Goal: Complete application form

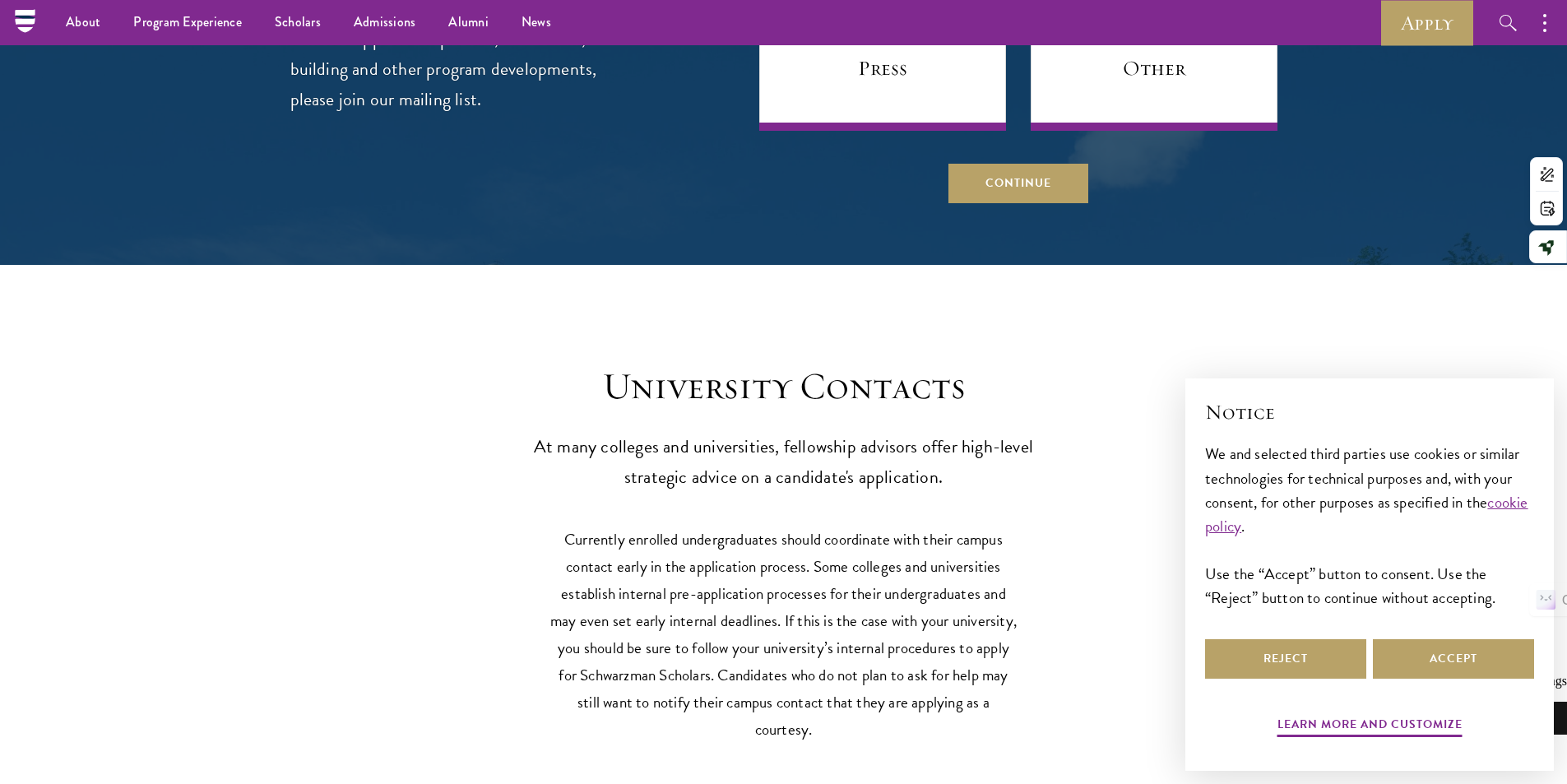
scroll to position [6803, 0]
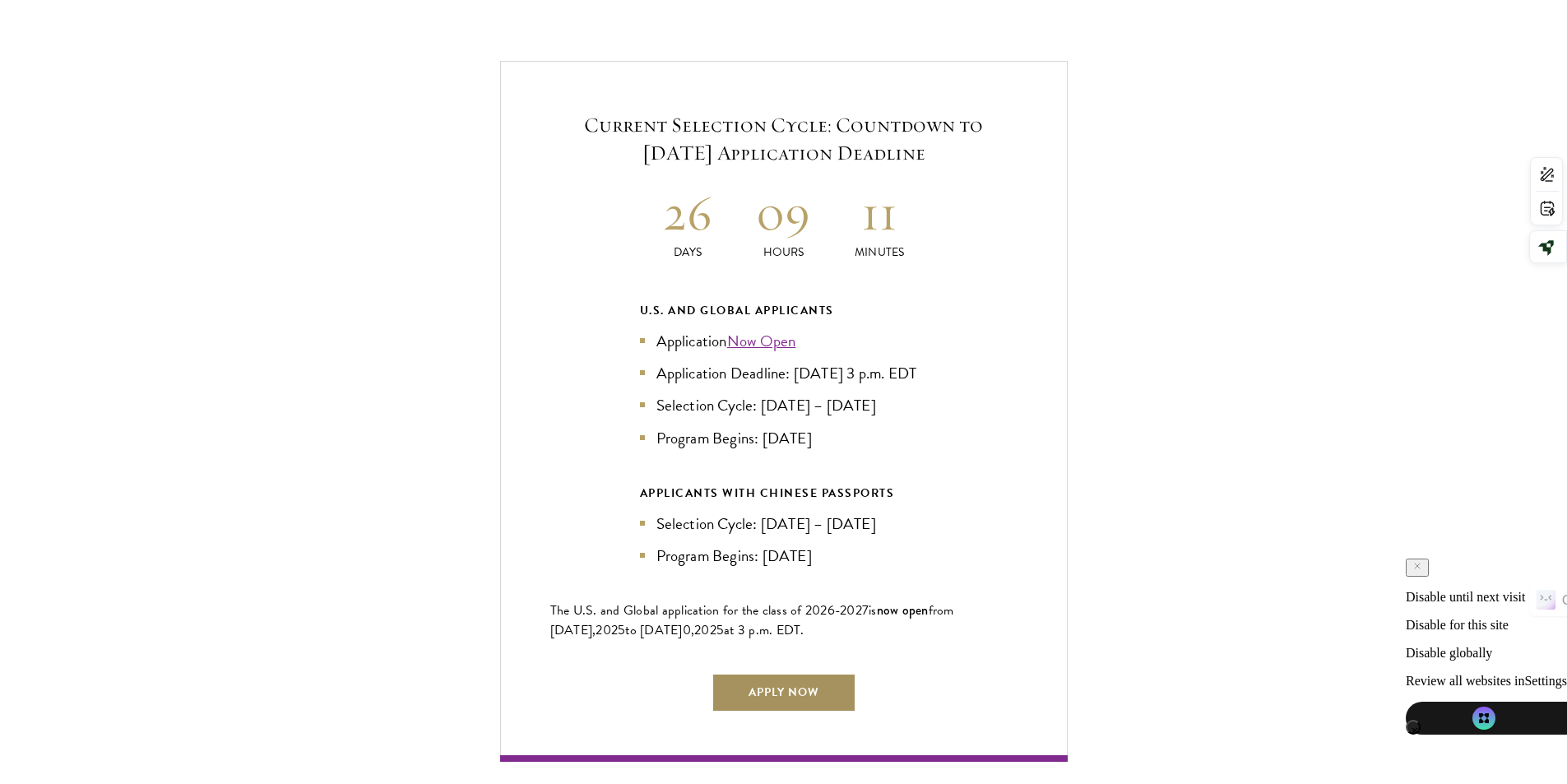
scroll to position [3947, 0]
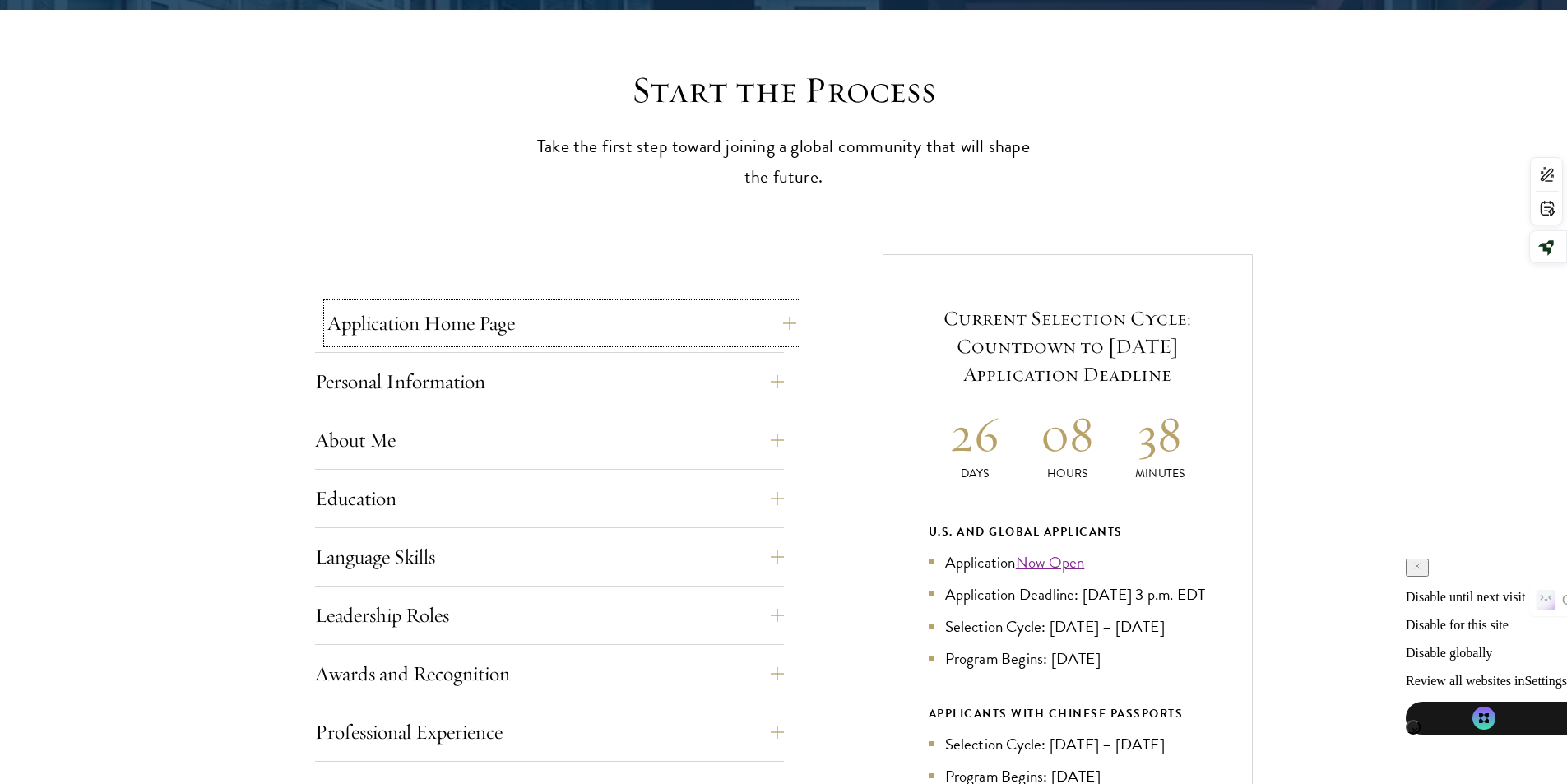
click at [769, 326] on button "Application Home Page" at bounding box center [562, 324] width 469 height 40
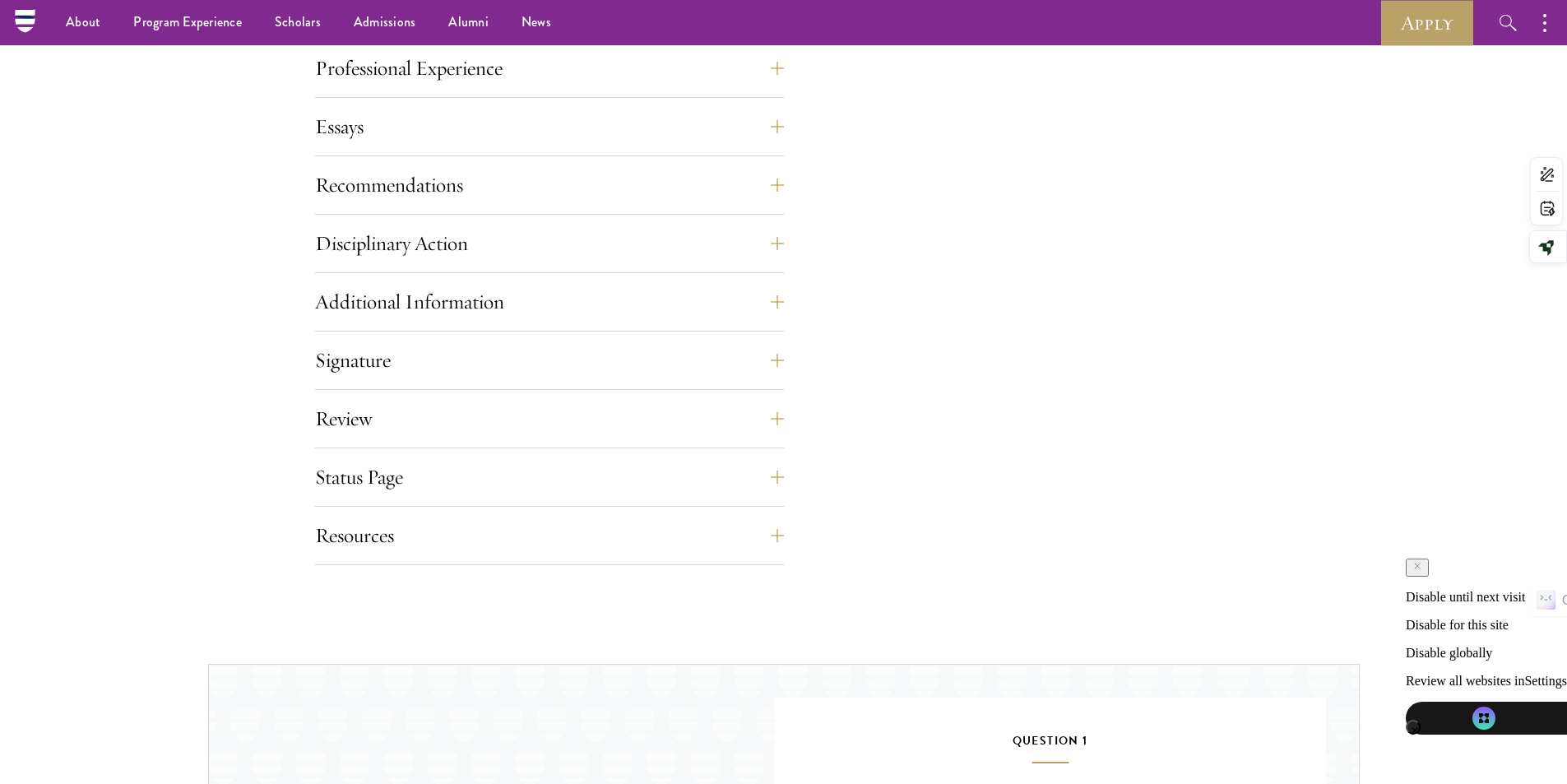
scroll to position [1480, 0]
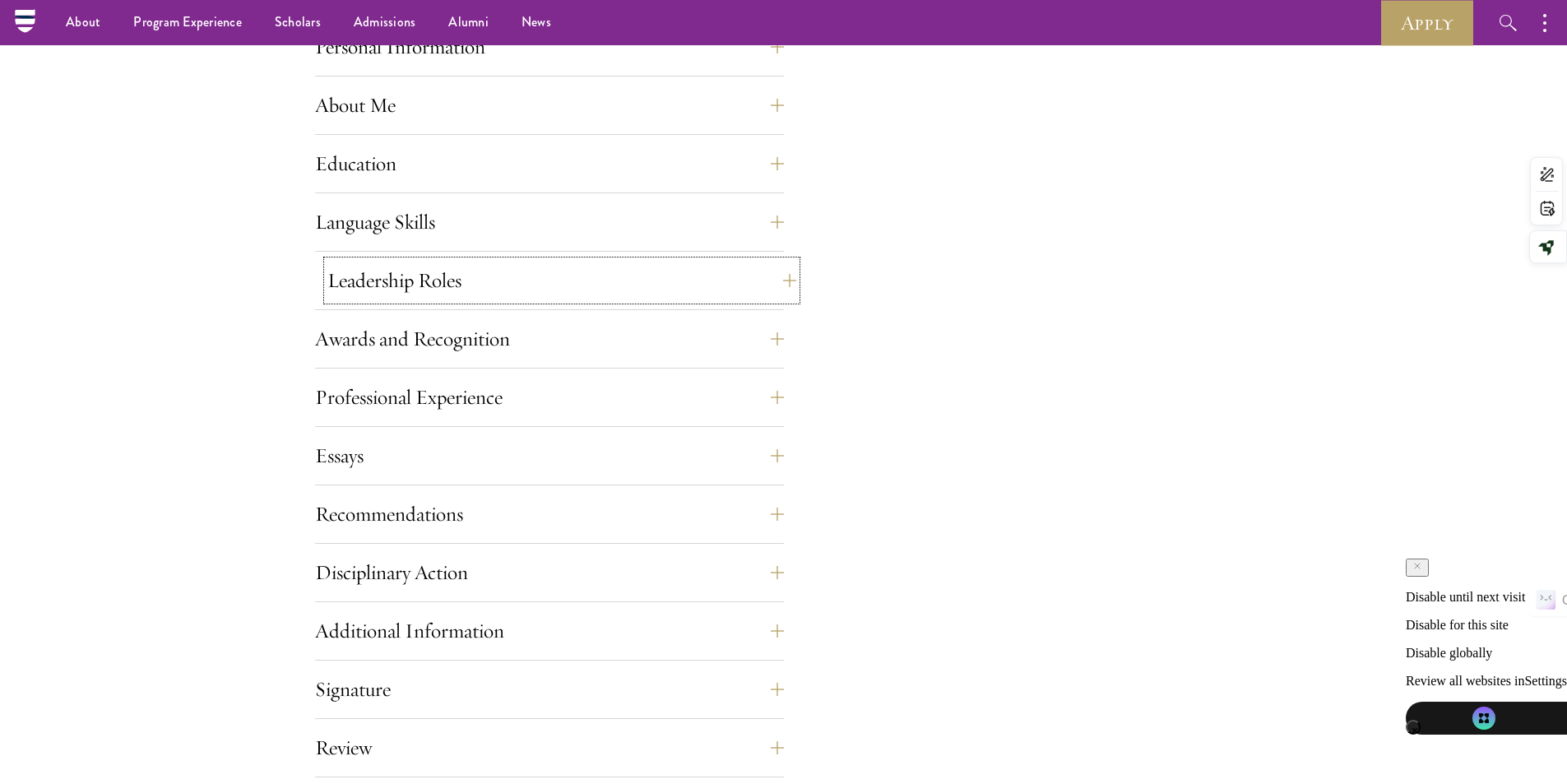
click at [759, 290] on button "Leadership Roles" at bounding box center [562, 281] width 469 height 40
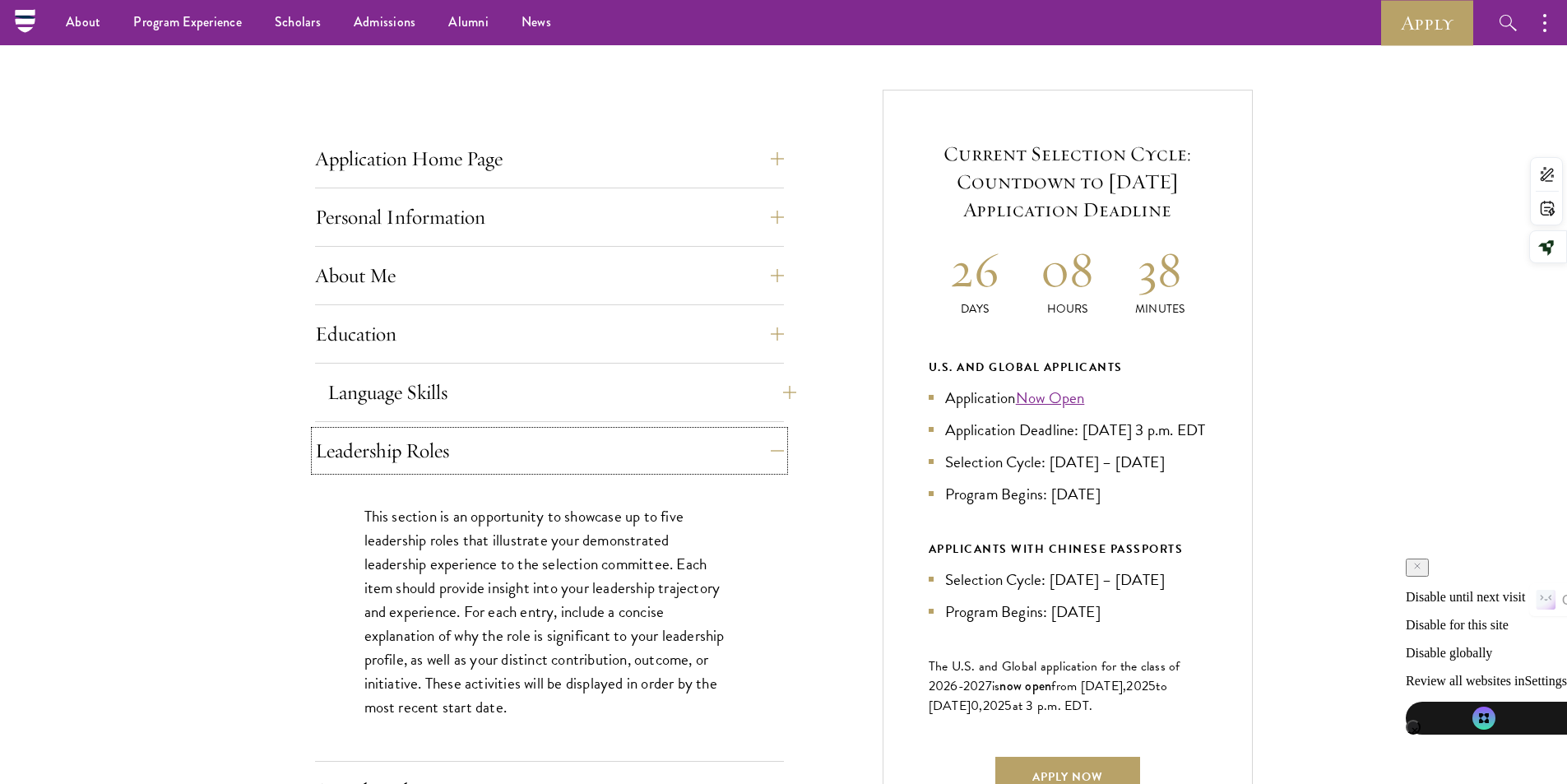
scroll to position [493, 0]
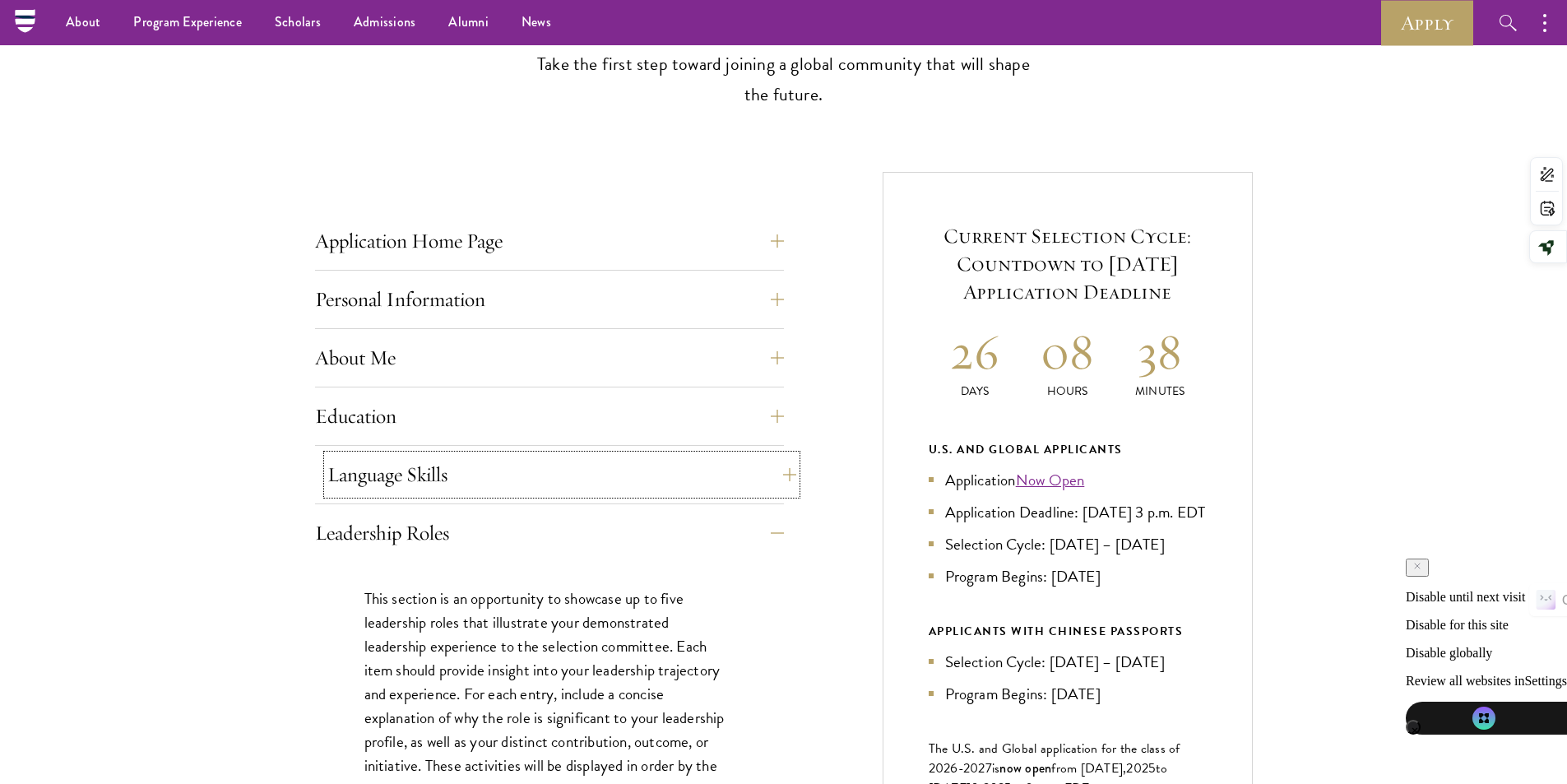
click at [750, 482] on button "Language Skills" at bounding box center [562, 474] width 469 height 40
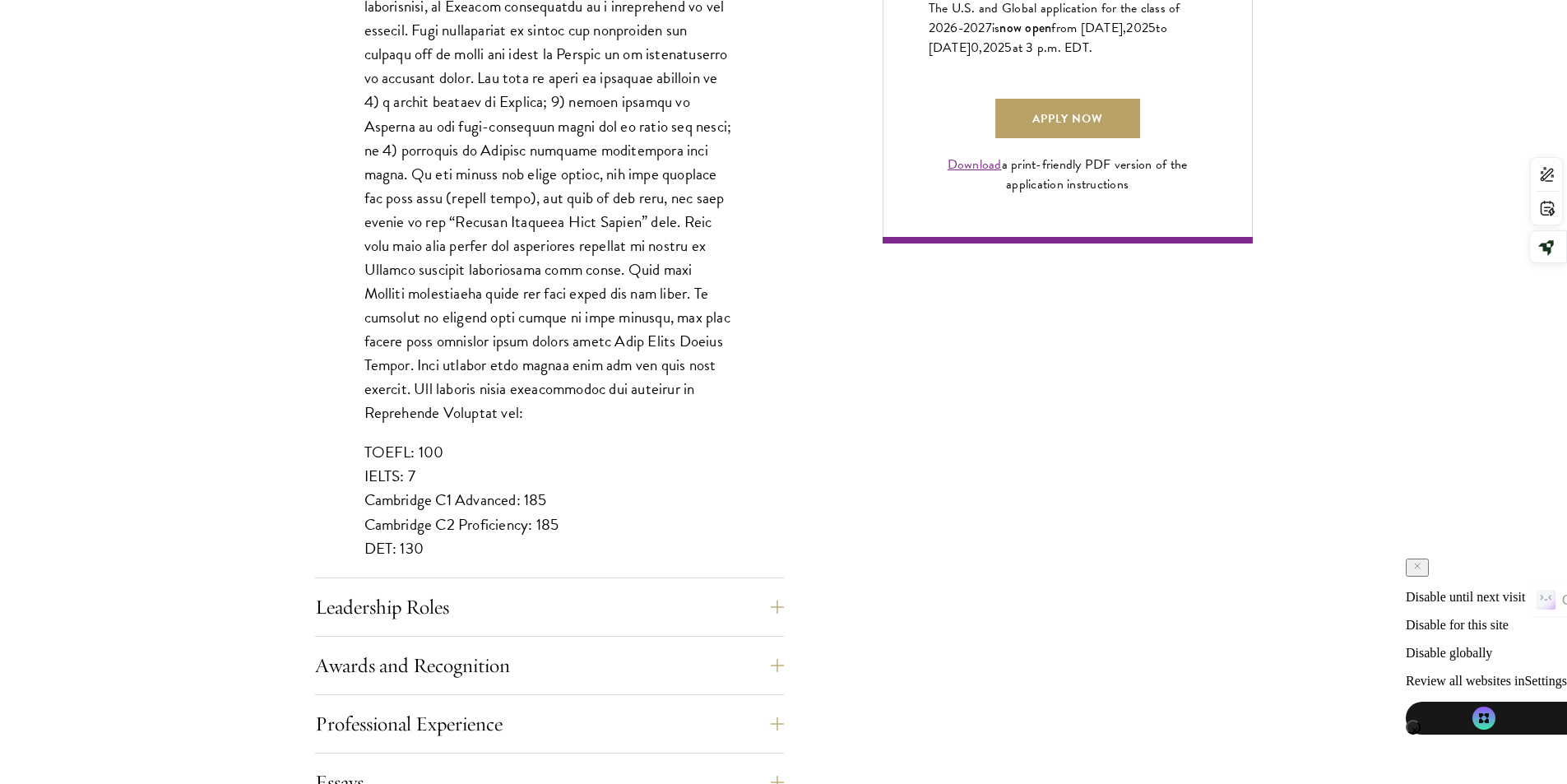
scroll to position [1398, 0]
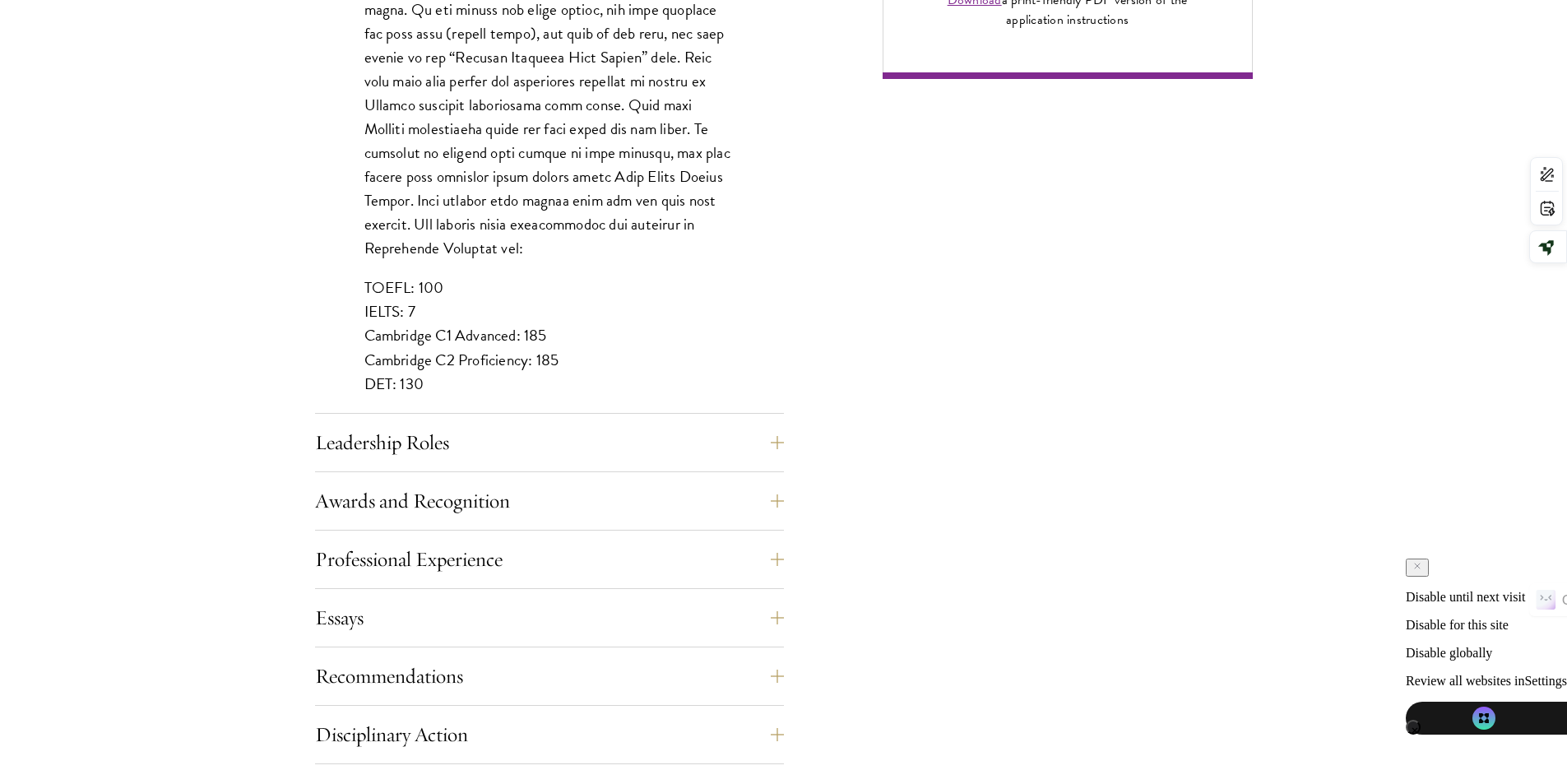
click at [785, 431] on div "Application Home Page The online application form must be completed in English.…" at bounding box center [784, 161] width 938 height 1788
click at [751, 440] on button "Leadership Roles" at bounding box center [562, 442] width 469 height 40
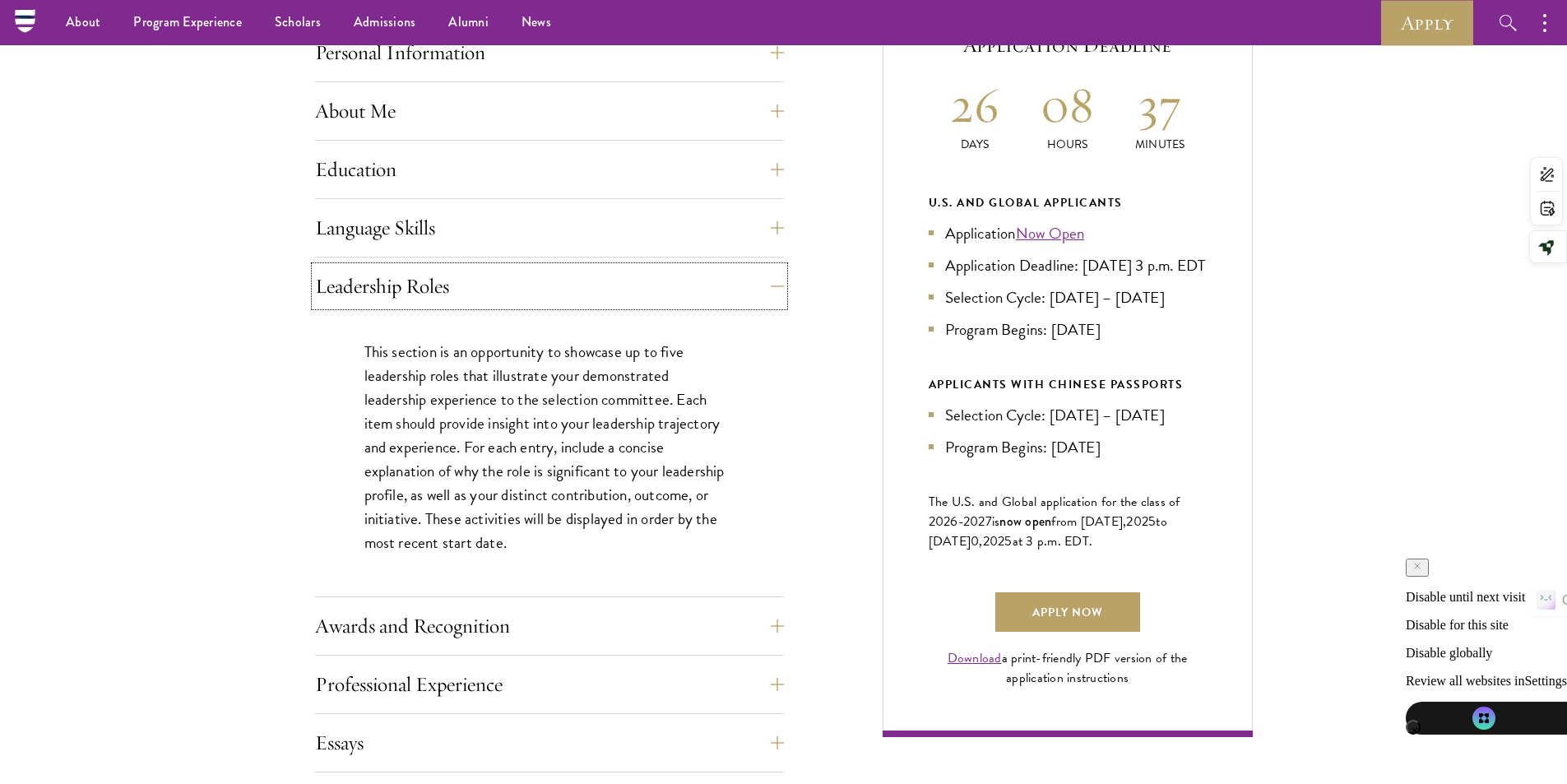
scroll to position [1069, 0]
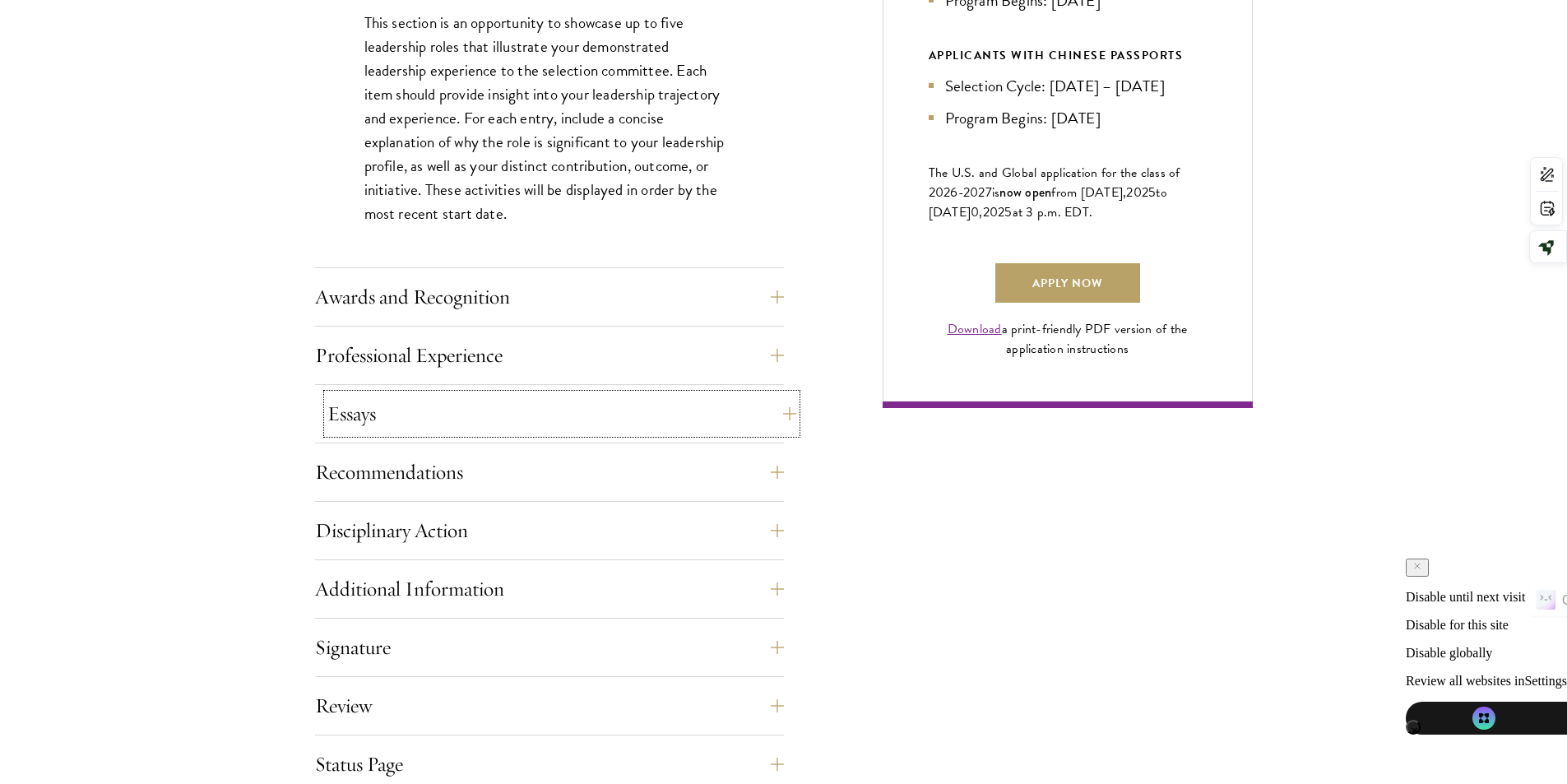
click at [766, 412] on button "Essays" at bounding box center [562, 413] width 469 height 40
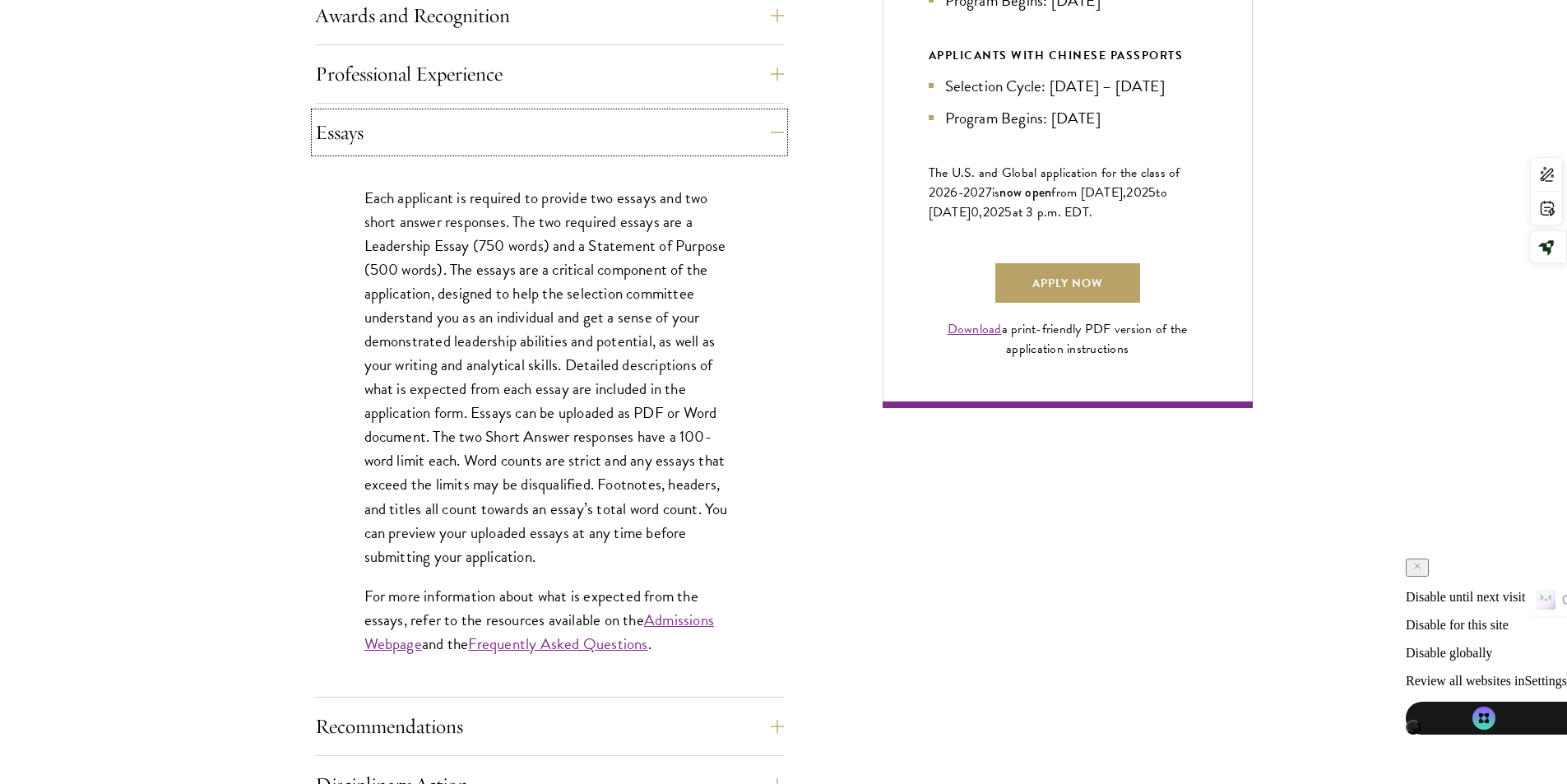
scroll to position [1398, 0]
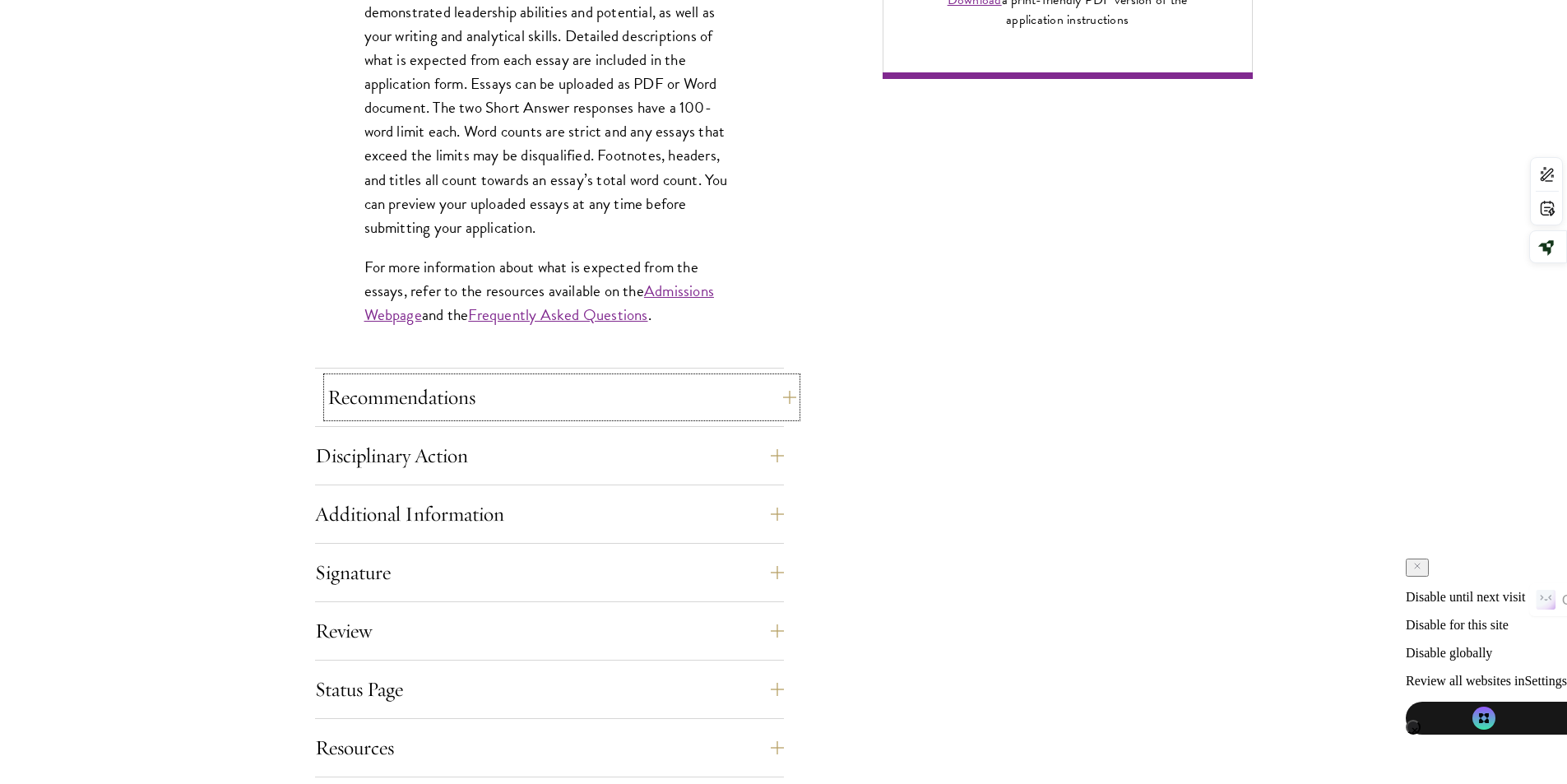
click at [760, 403] on button "Recommendations" at bounding box center [562, 397] width 469 height 40
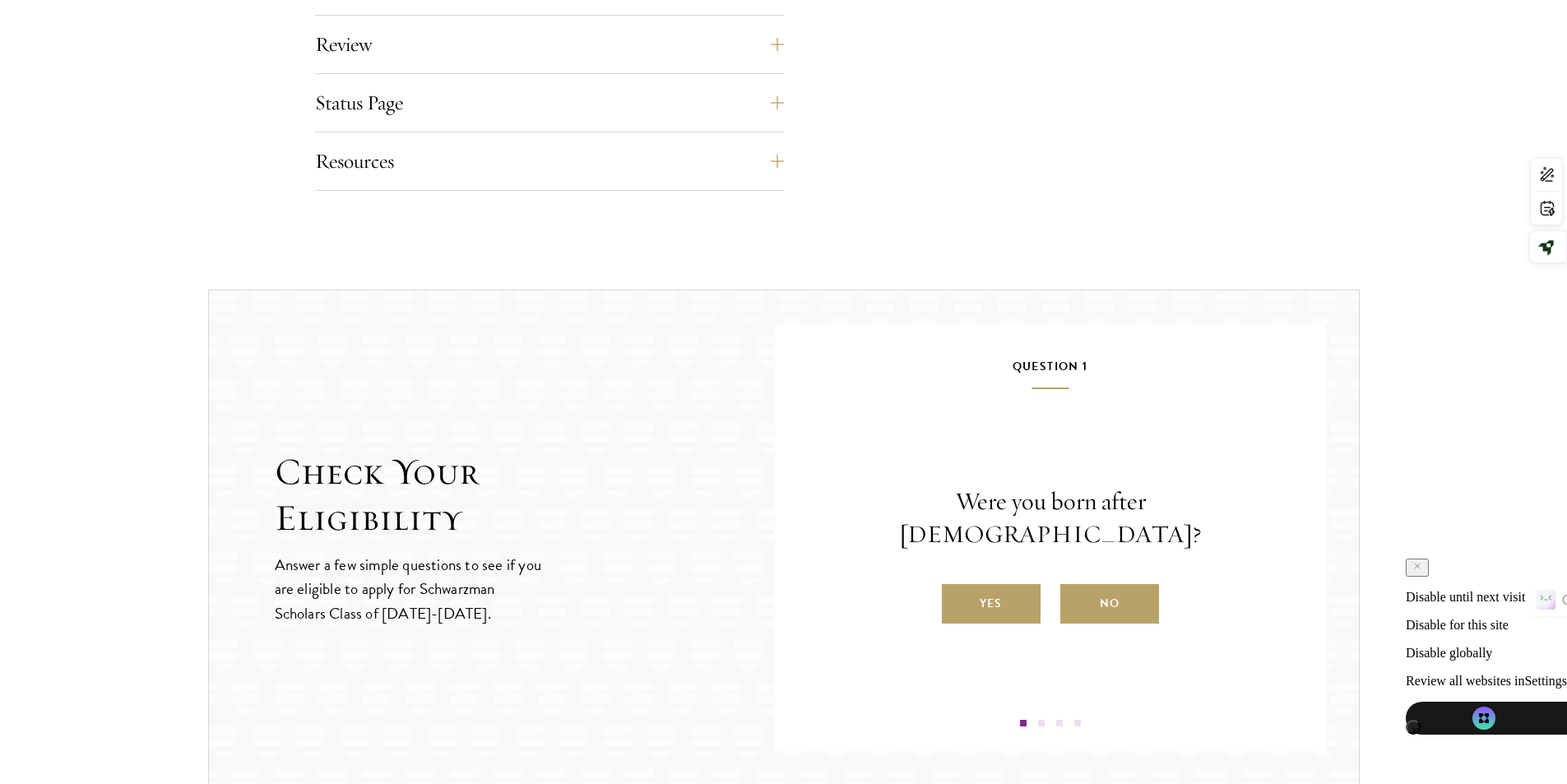
scroll to position [2960, 0]
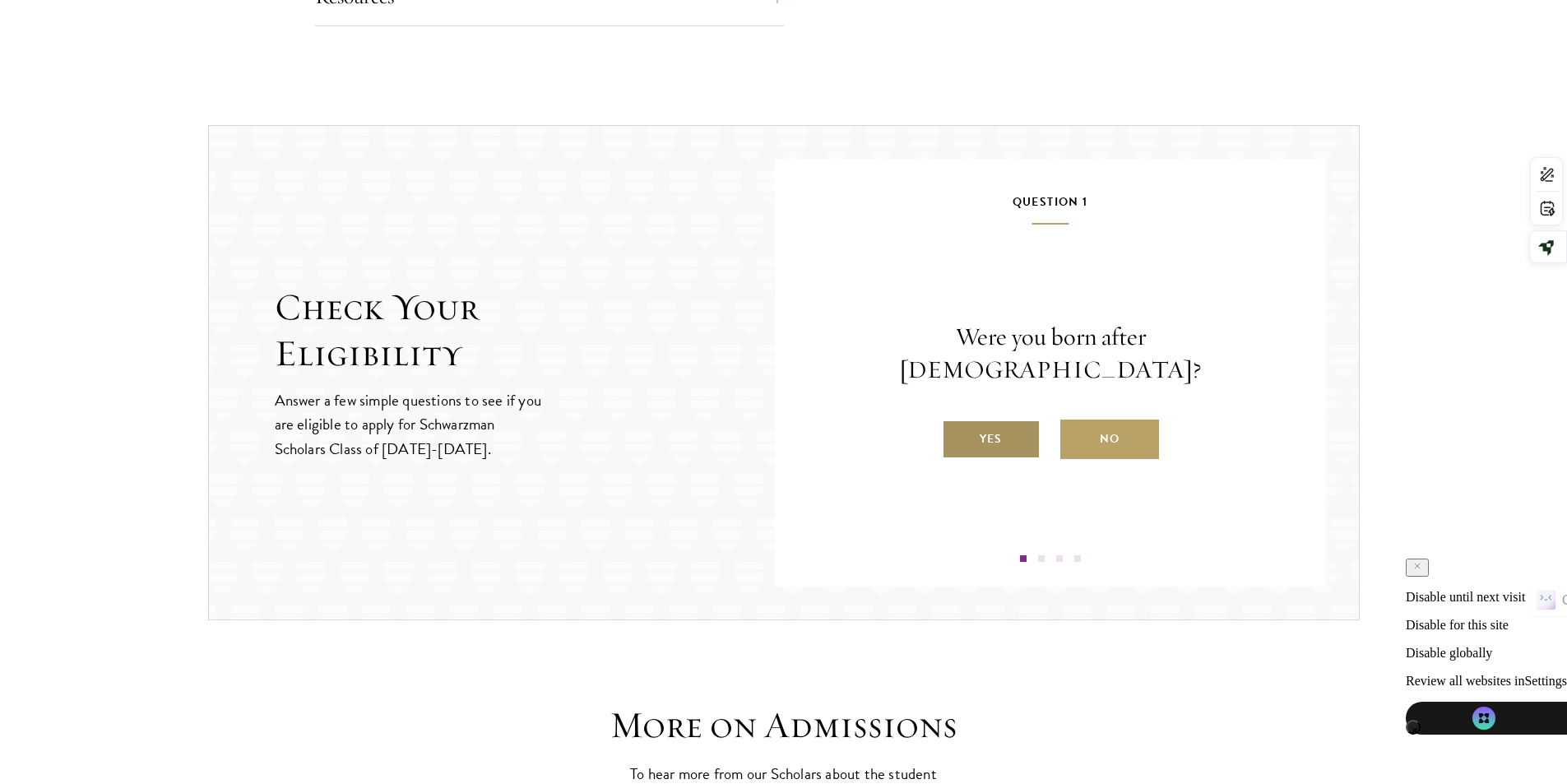
click at [1008, 432] on label "Yes" at bounding box center [991, 439] width 99 height 40
click at [957, 432] on input "Yes" at bounding box center [949, 428] width 15 height 15
click at [0, 0] on label "Yes" at bounding box center [0, 0] width 0 height 0
click at [0, 0] on input "Yes" at bounding box center [0, 0] width 0 height 0
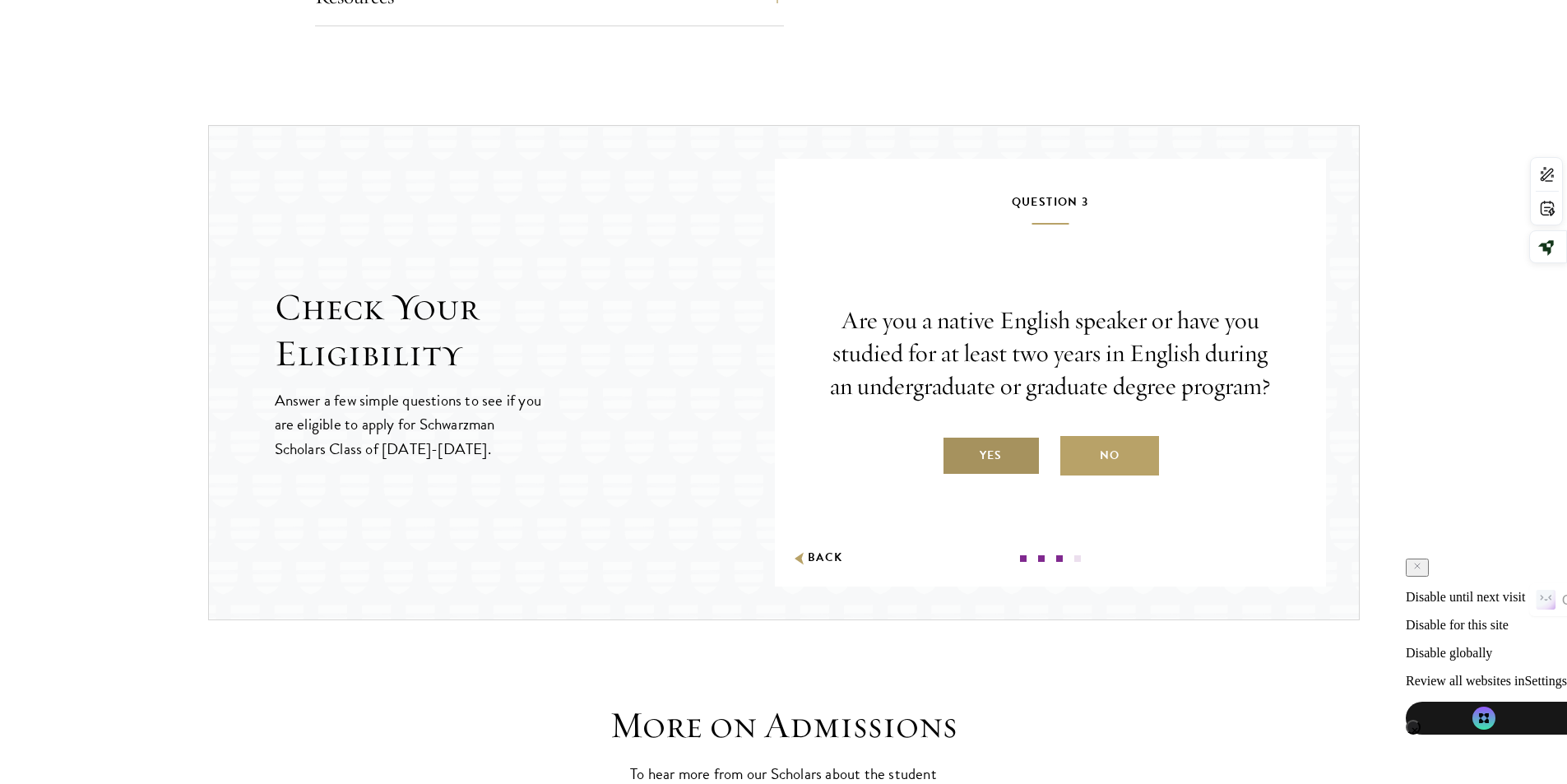
click at [1017, 452] on label "Yes" at bounding box center [991, 455] width 99 height 40
click at [957, 452] on input "Yes" at bounding box center [949, 444] width 15 height 15
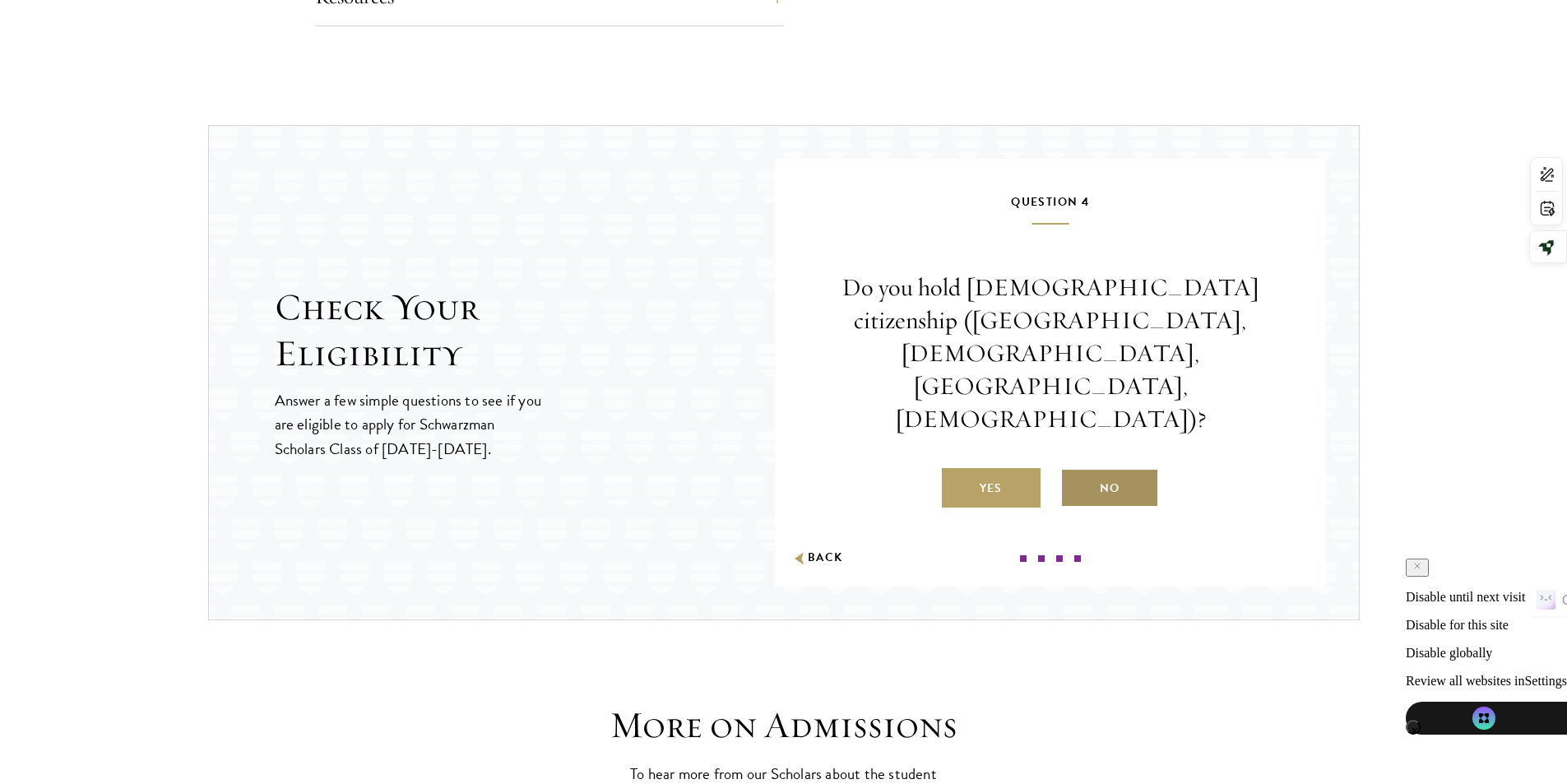
click at [1118, 468] on label "No" at bounding box center [1109, 488] width 99 height 40
click at [1076, 470] on input "No" at bounding box center [1068, 477] width 15 height 15
click at [0, 0] on div "Congratulations, you’re eligible to apply for Schwarzman Scholars Class of 2026…" at bounding box center [0, 0] width 0 height 0
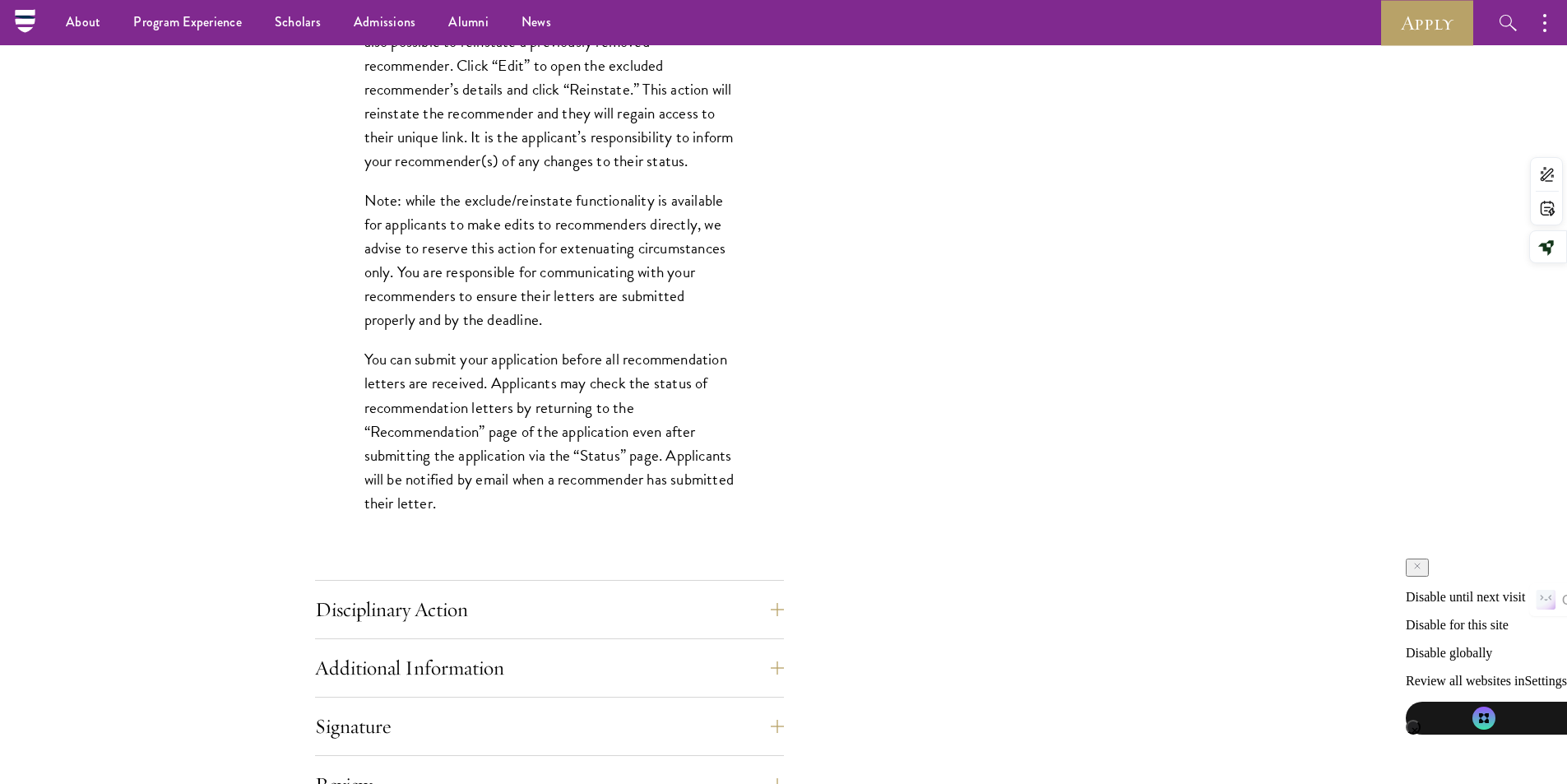
scroll to position [2302, 0]
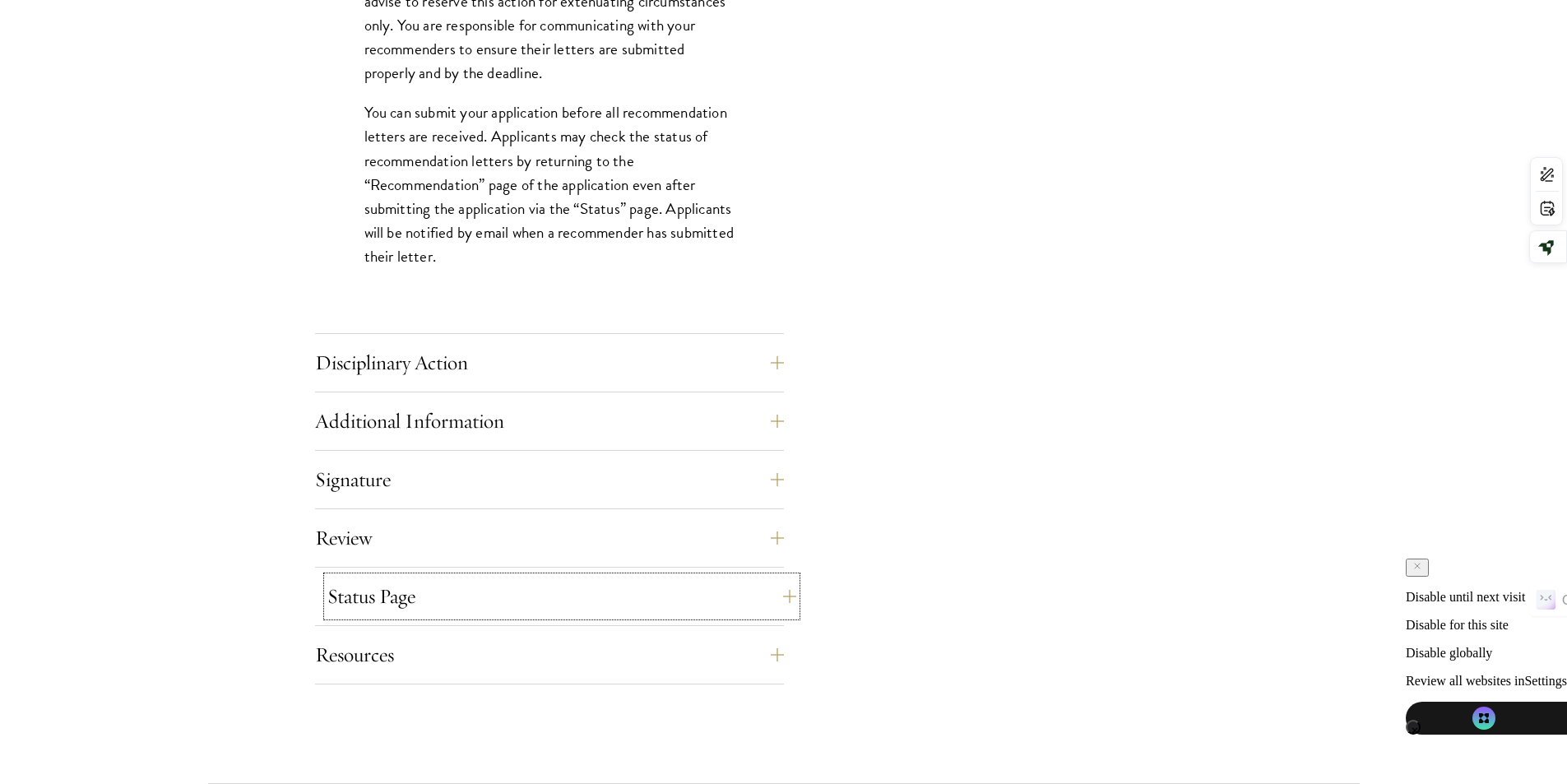
click at [724, 580] on button "Status Page" at bounding box center [562, 597] width 469 height 40
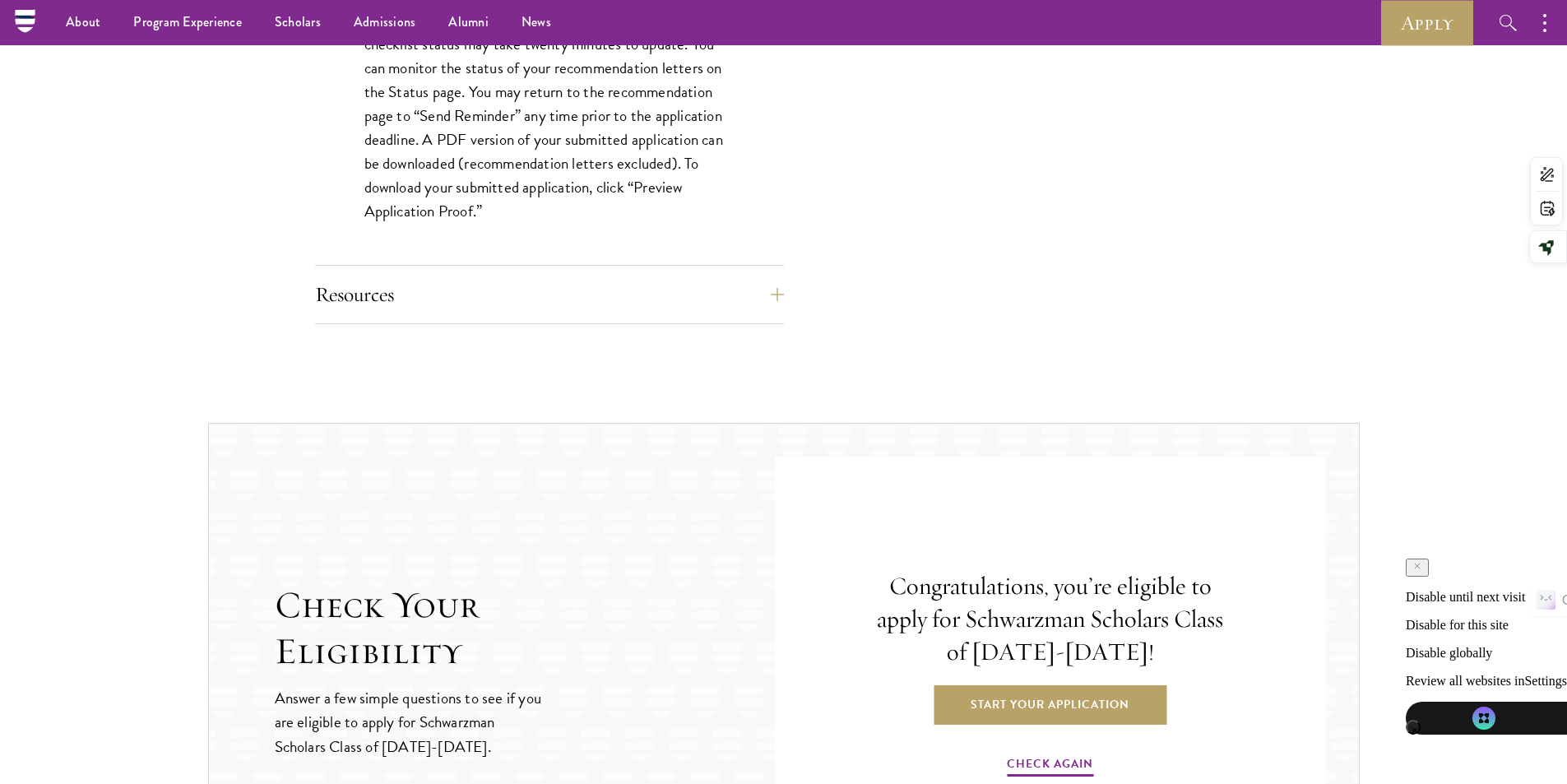
scroll to position [1316, 0]
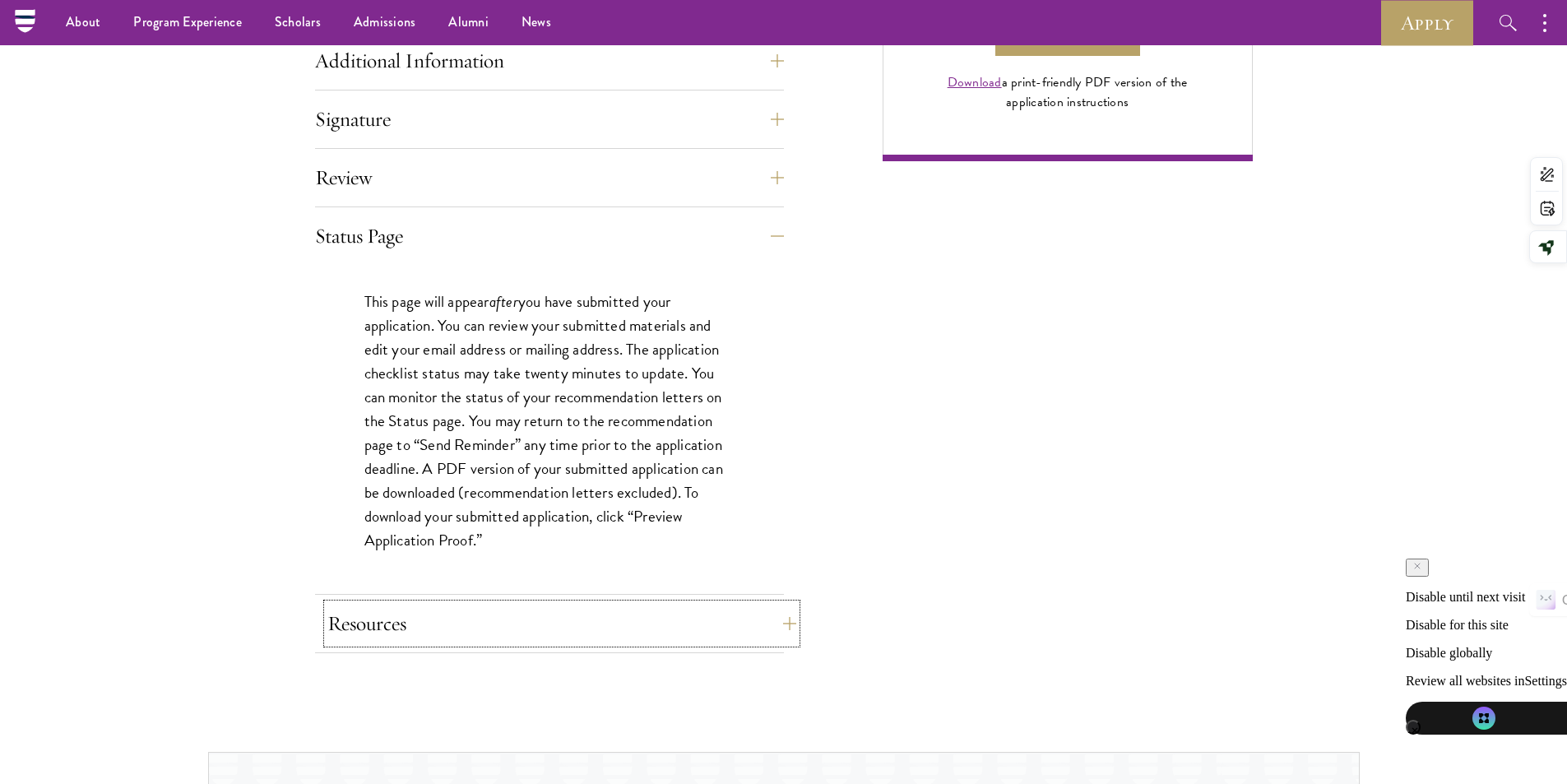
click at [746, 620] on button "Resources" at bounding box center [562, 624] width 469 height 40
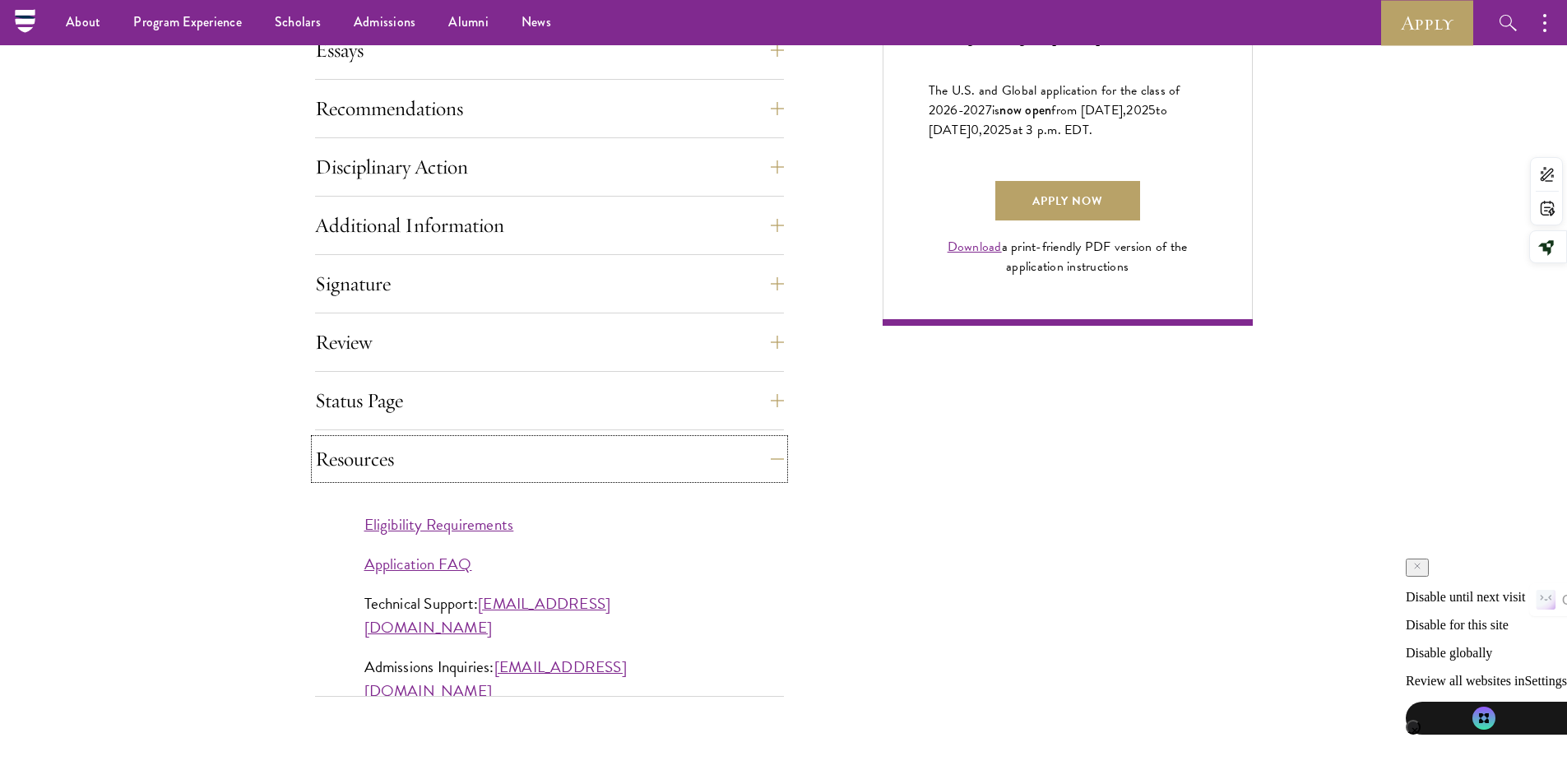
scroll to position [1069, 0]
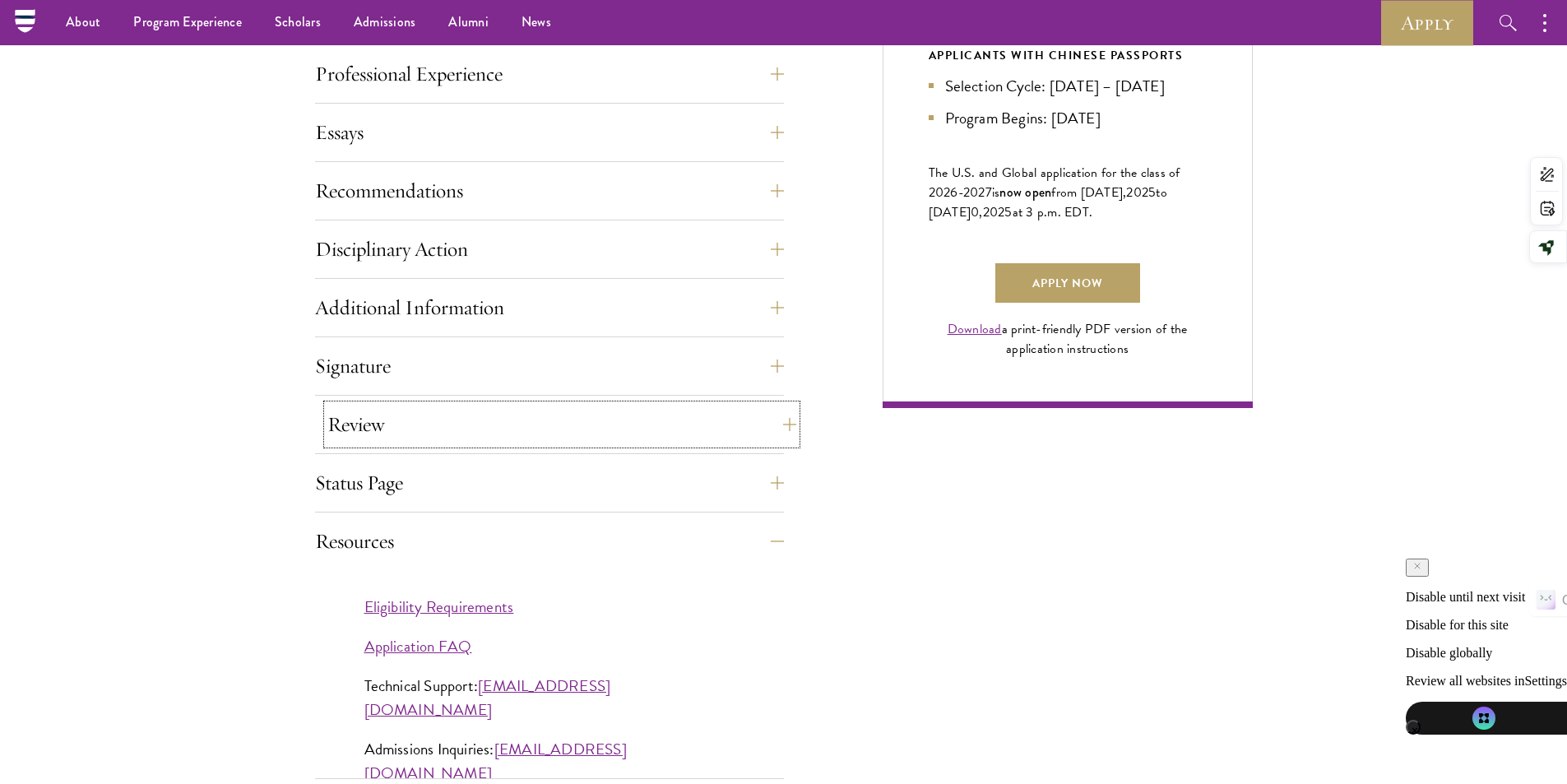
click at [750, 425] on button "Review" at bounding box center [562, 424] width 469 height 40
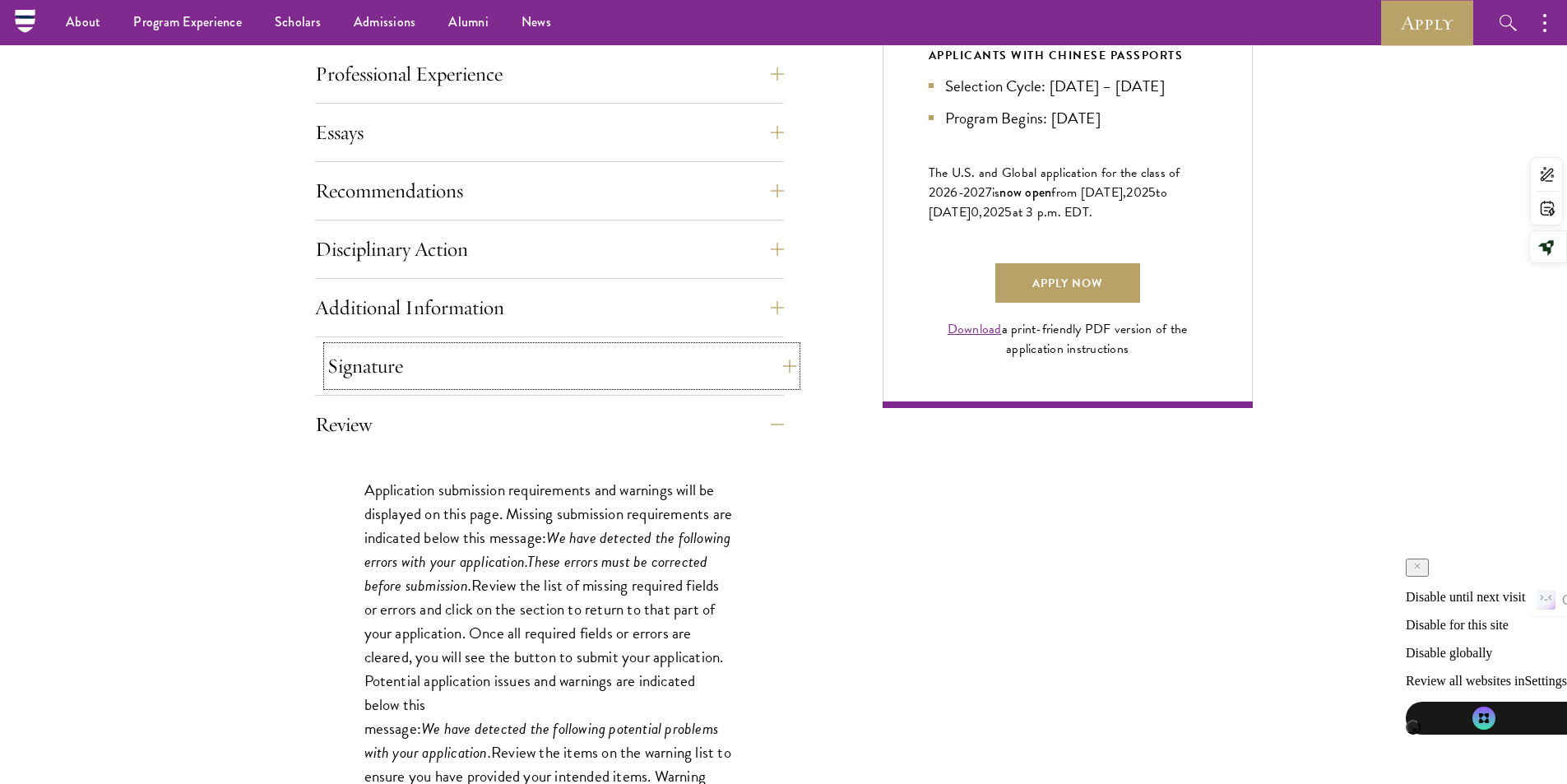
click at [724, 362] on button "Signature" at bounding box center [562, 366] width 469 height 40
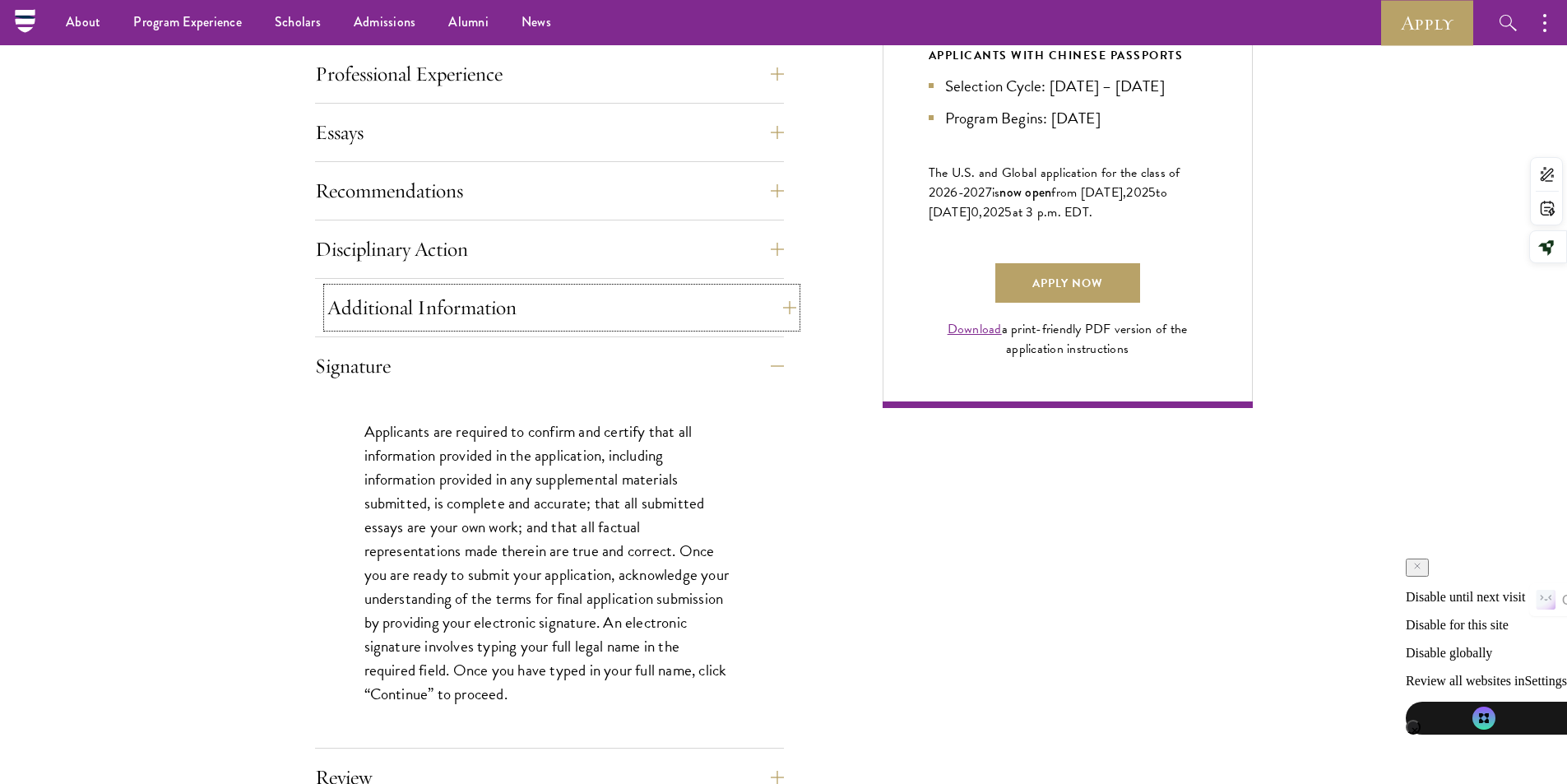
click at [717, 306] on button "Additional Information" at bounding box center [562, 308] width 469 height 40
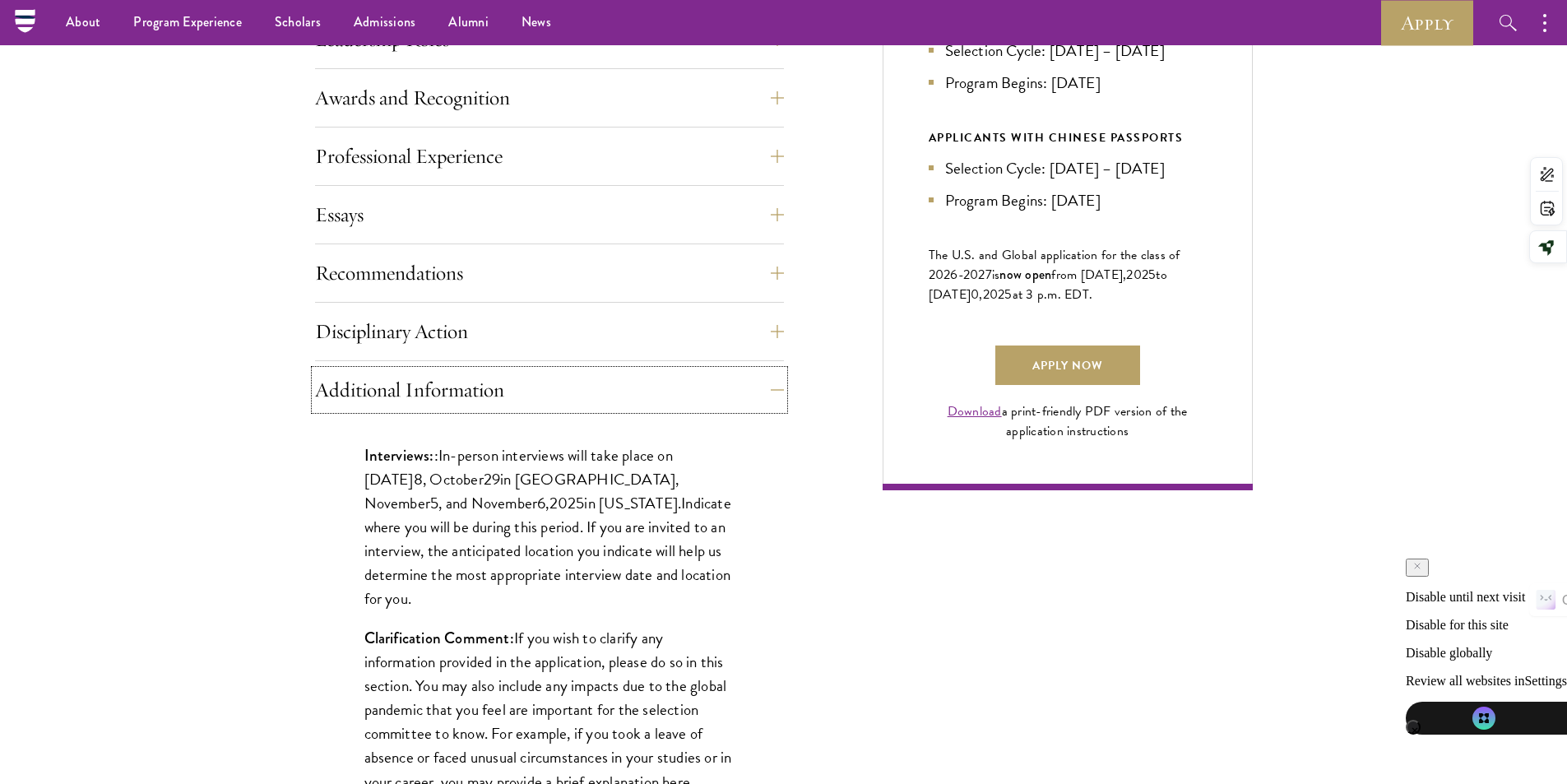
scroll to position [740, 0]
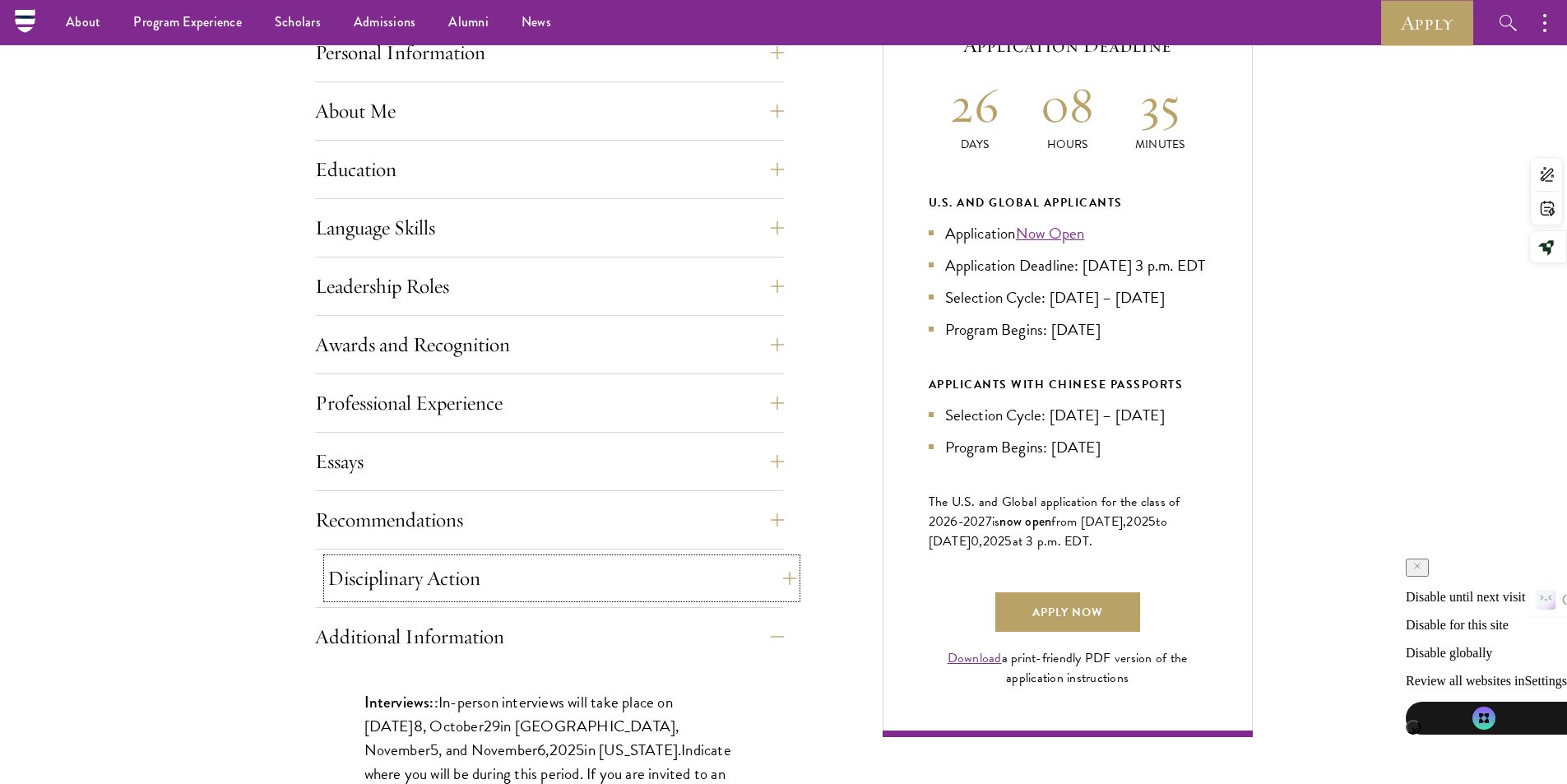
click at [728, 589] on button "Disciplinary Action" at bounding box center [562, 578] width 469 height 40
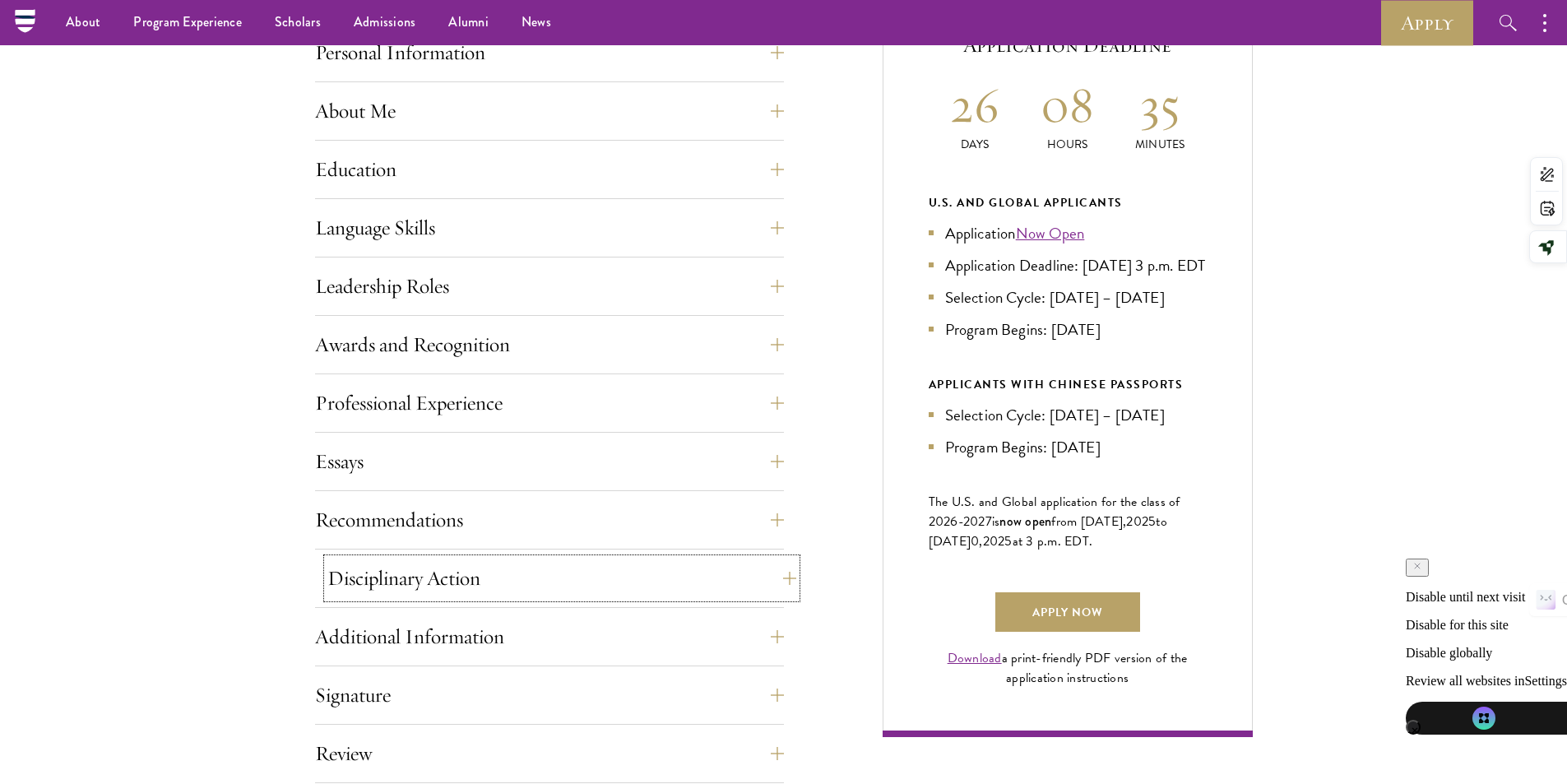
click at [730, 589] on button "Disciplinary Action" at bounding box center [562, 578] width 469 height 40
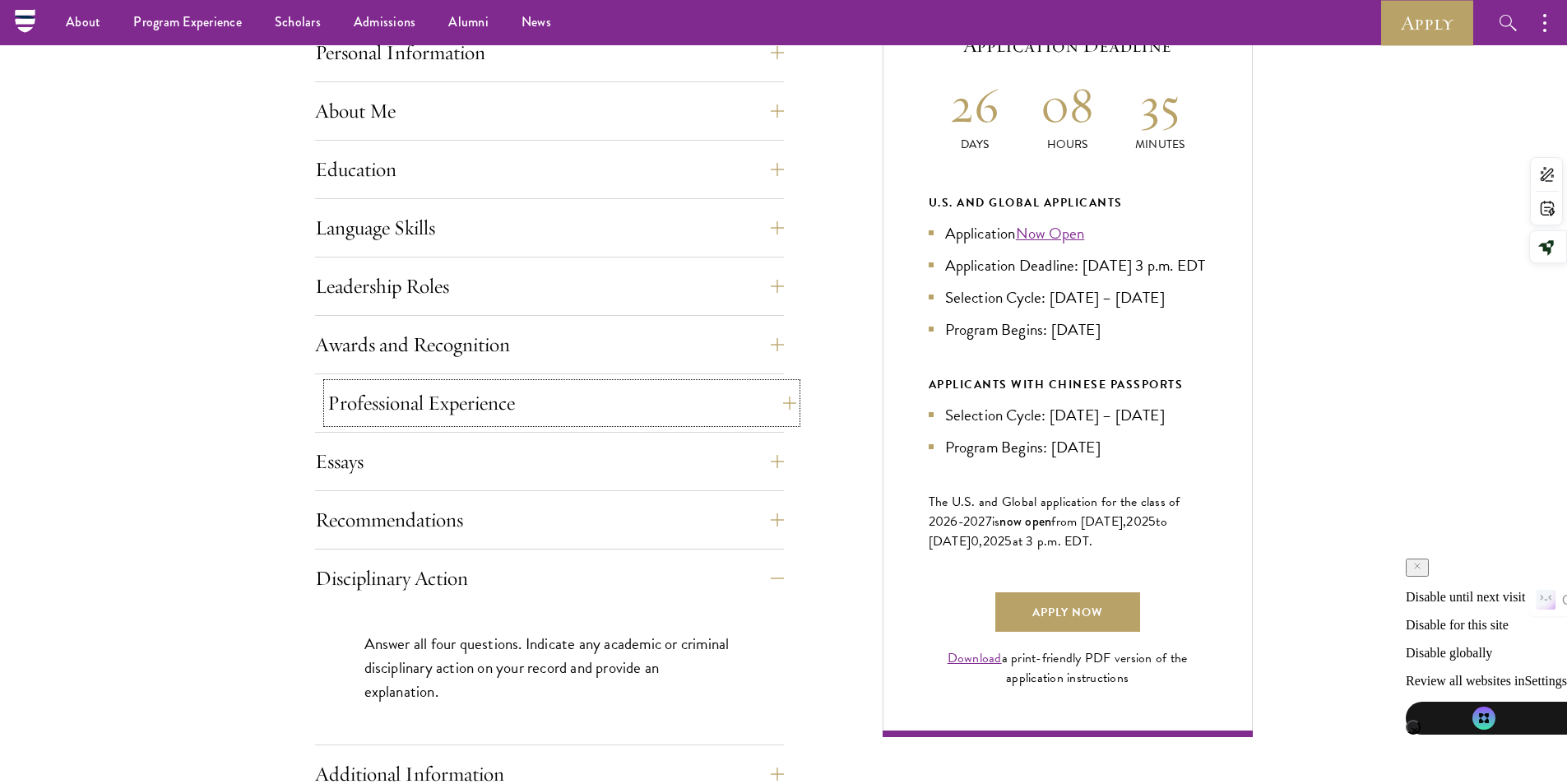
click at [754, 416] on button "Professional Experience" at bounding box center [562, 403] width 469 height 40
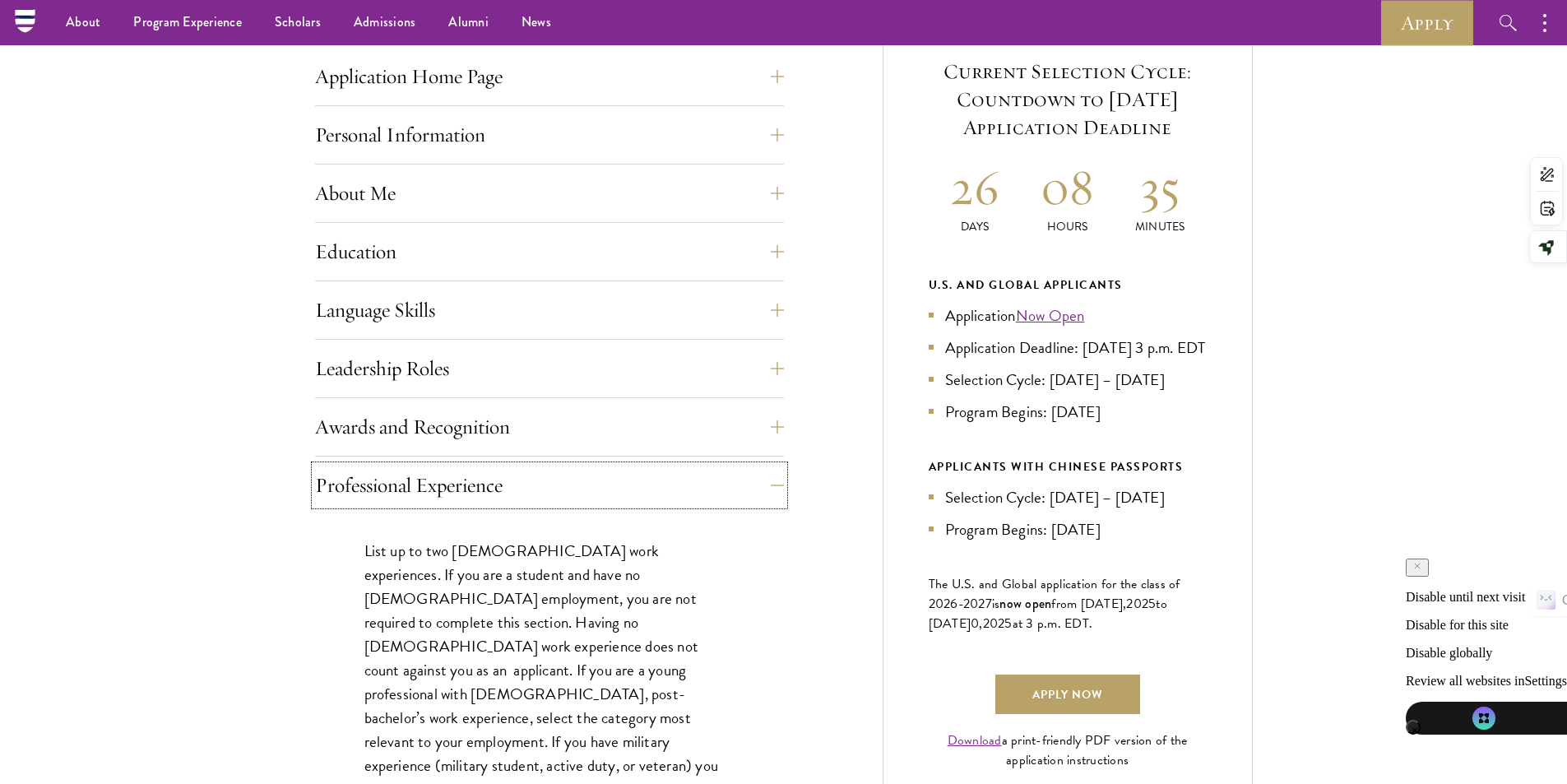
scroll to position [576, 0]
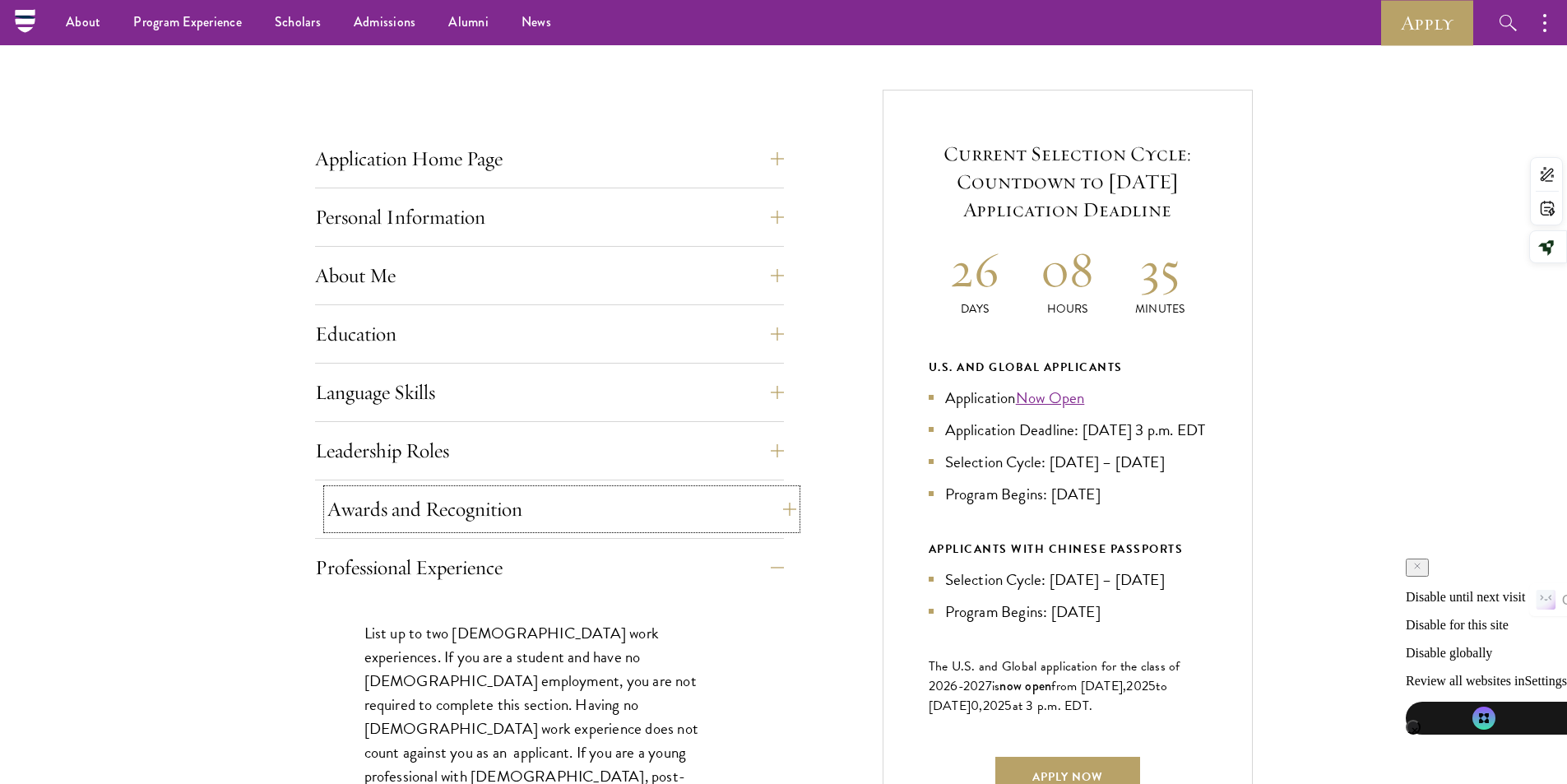
click at [760, 497] on button "Awards and Recognition" at bounding box center [562, 509] width 469 height 40
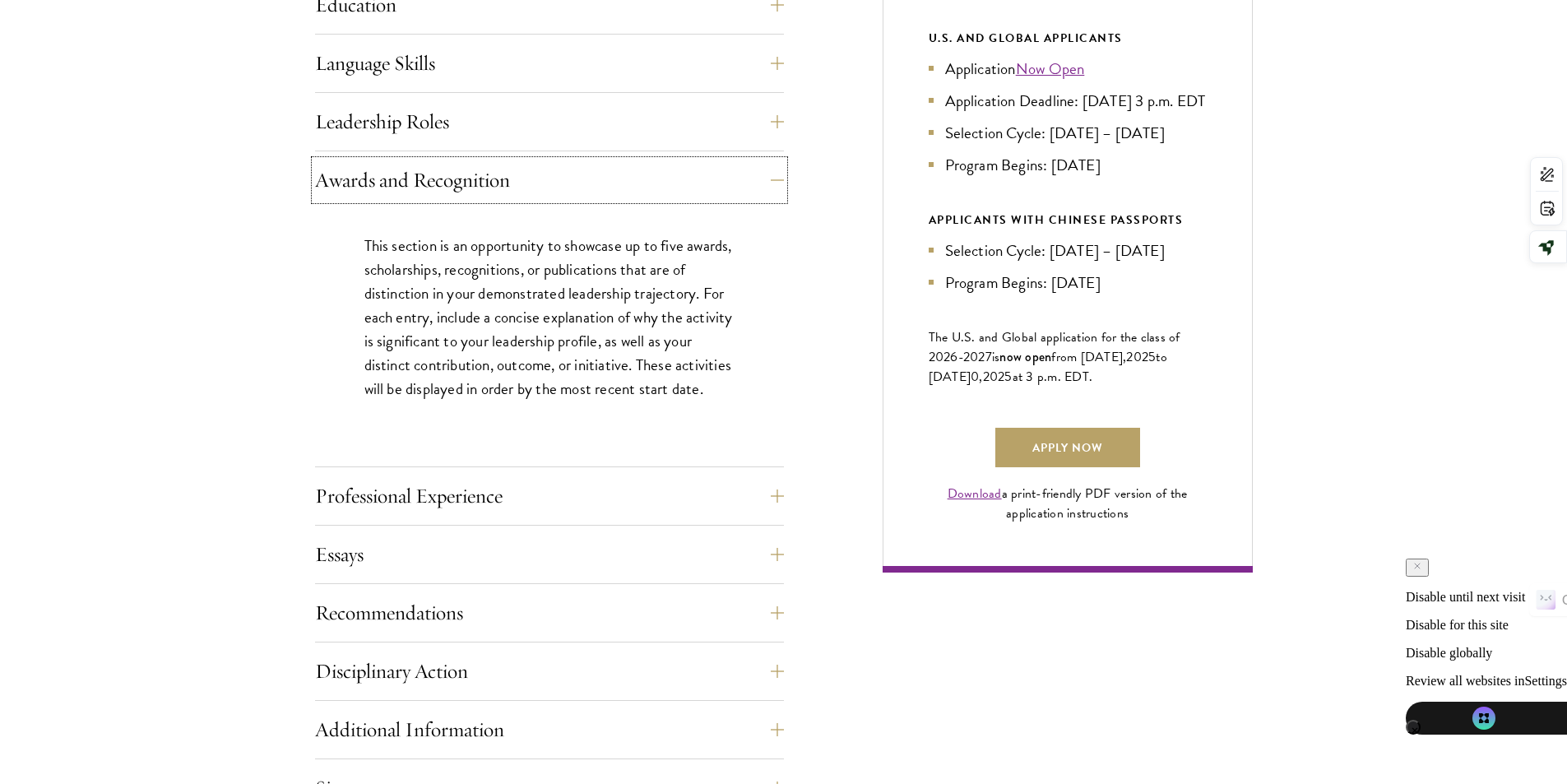
scroll to position [986, 0]
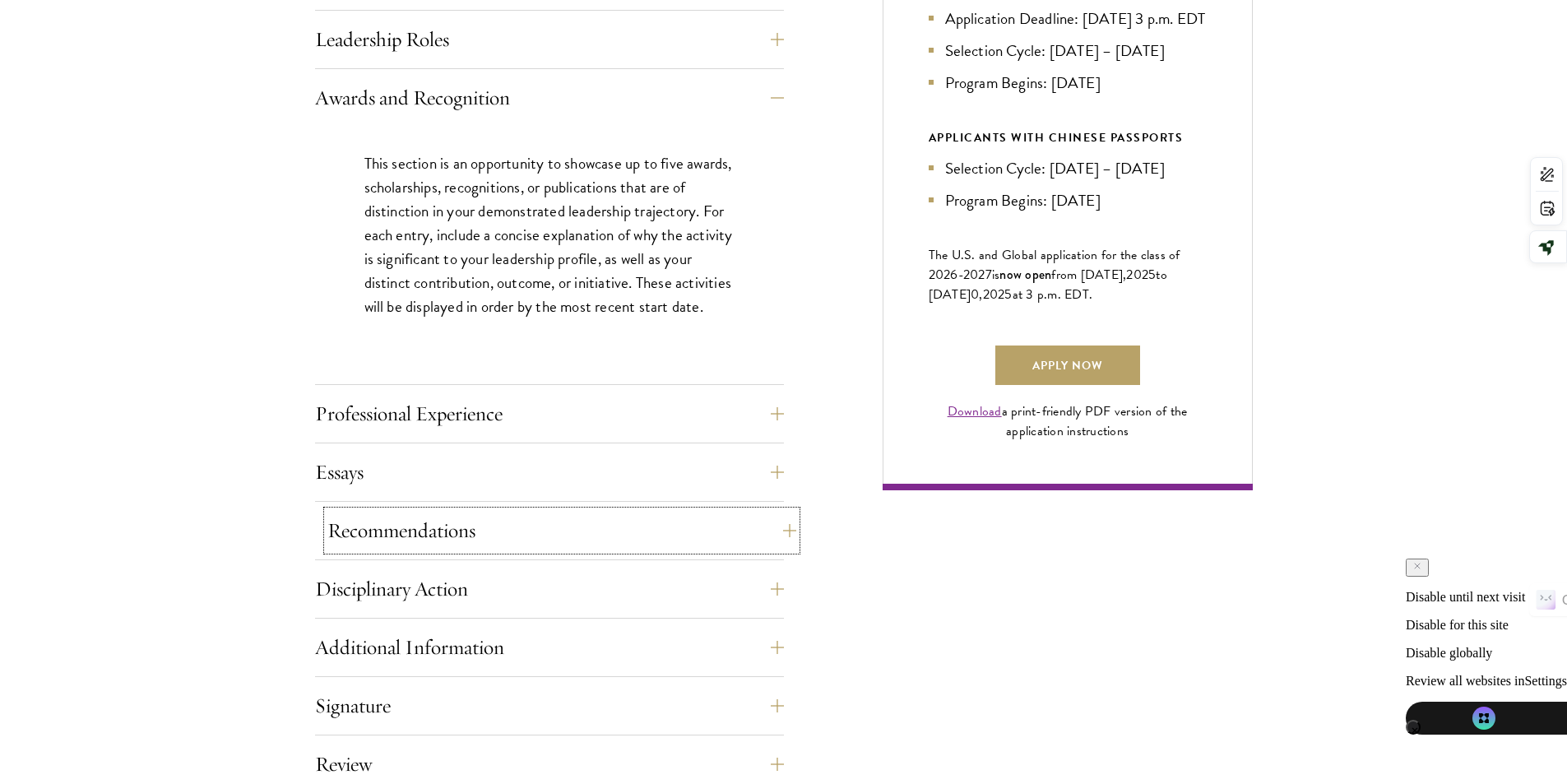
click at [647, 517] on button "Recommendations" at bounding box center [562, 531] width 469 height 40
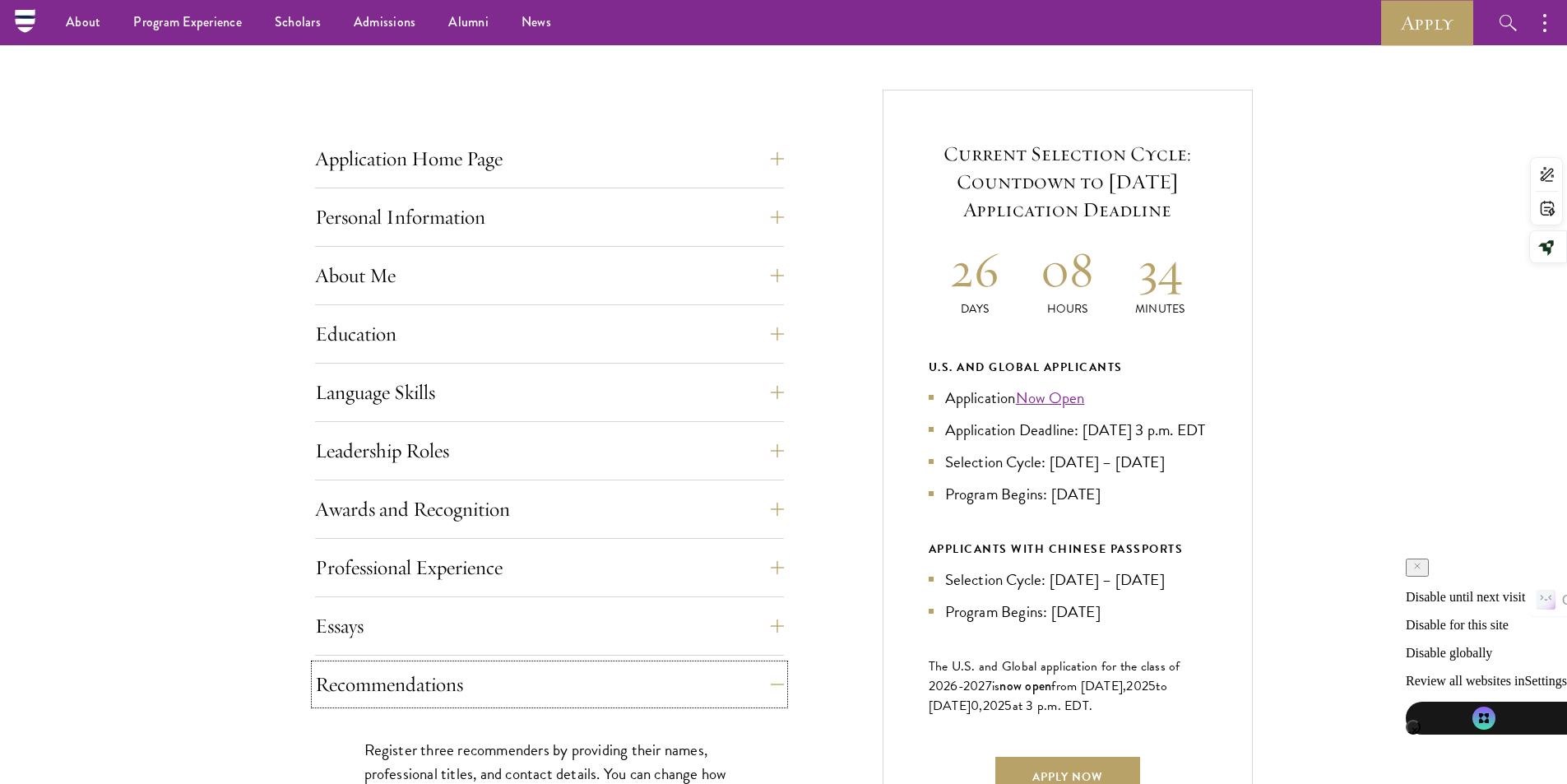
scroll to position [740, 0]
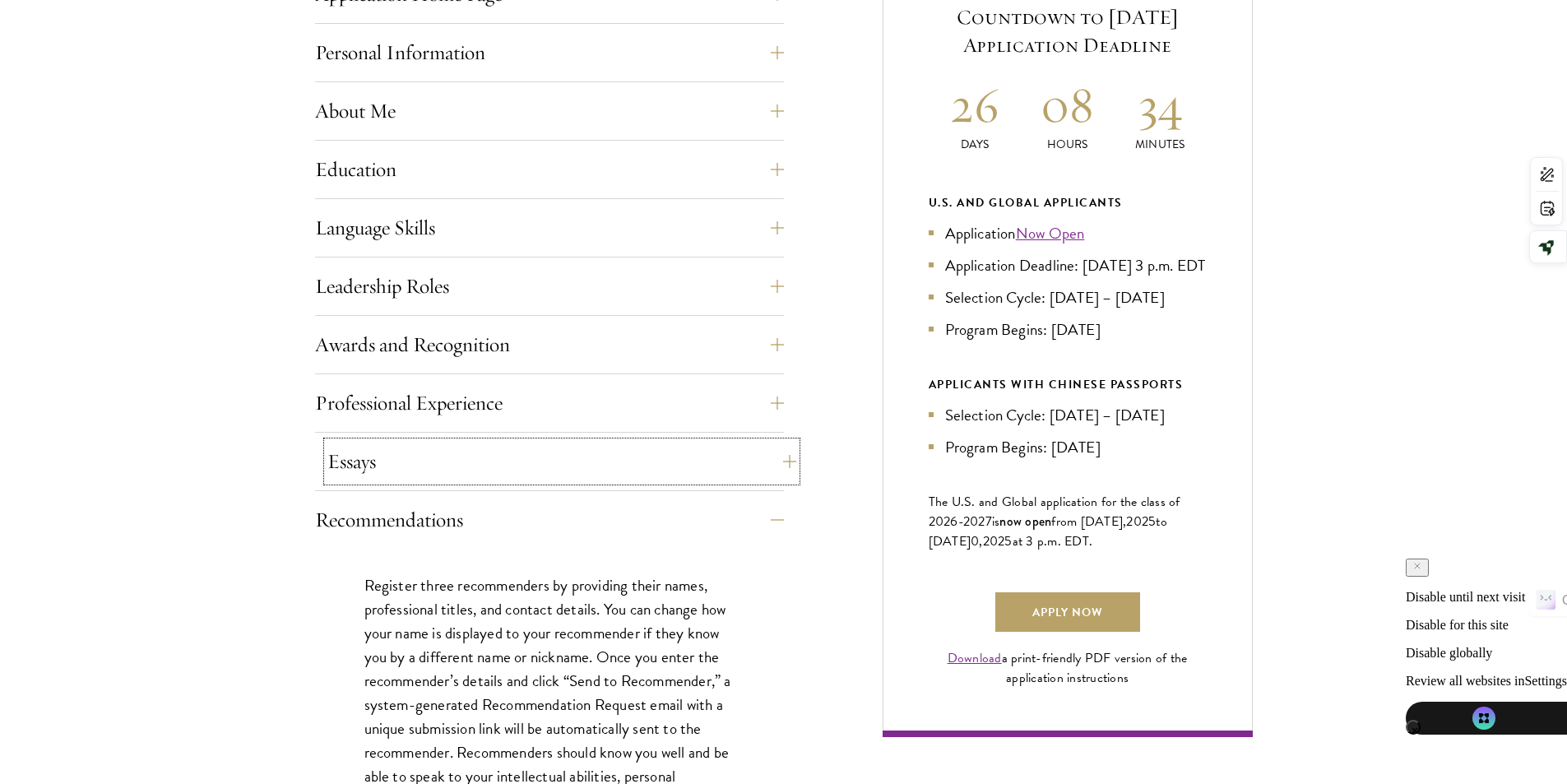
click at [757, 470] on button "Essays" at bounding box center [562, 461] width 469 height 40
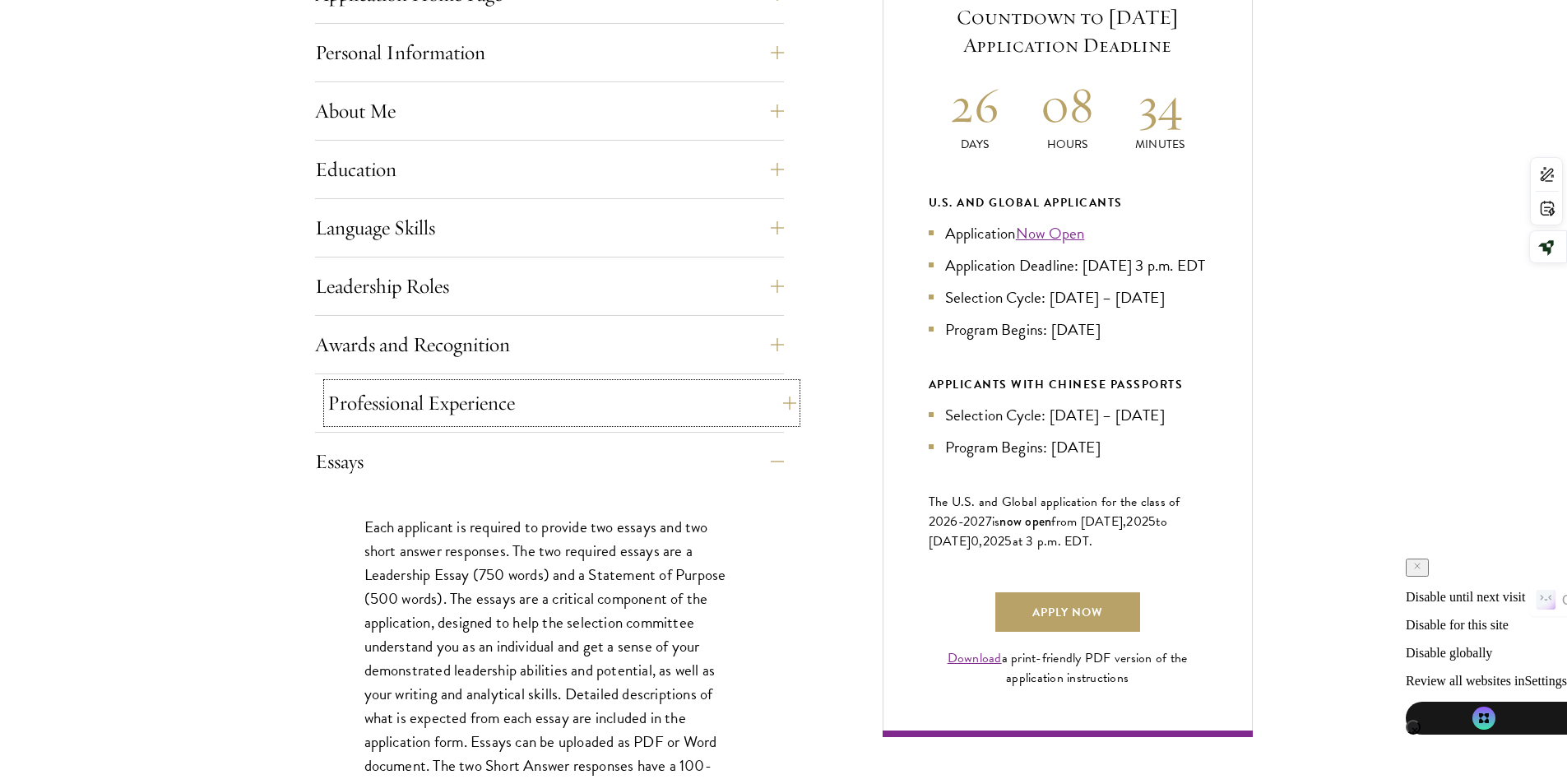
click at [754, 414] on button "Professional Experience" at bounding box center [562, 403] width 469 height 40
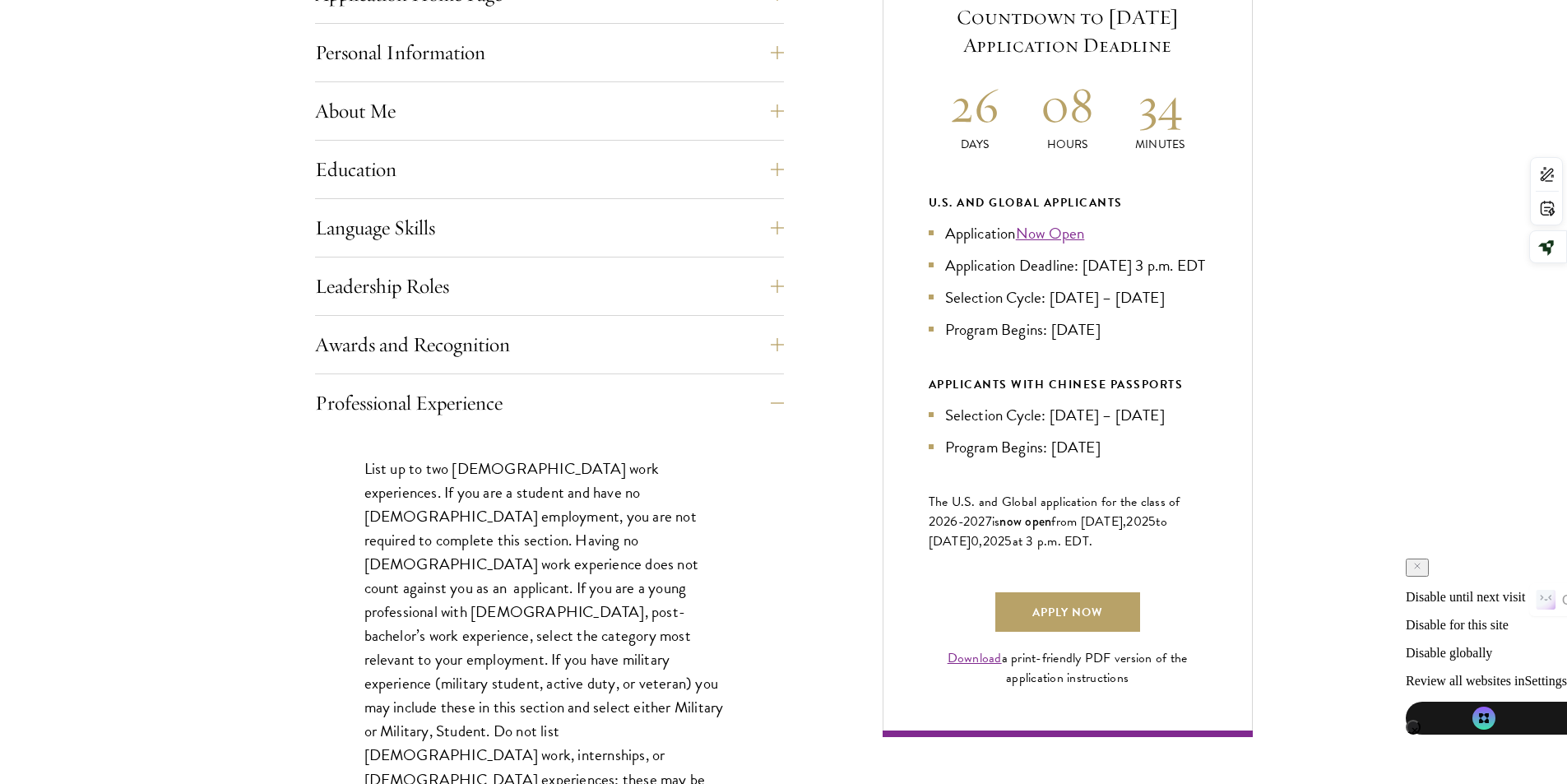
click at [718, 307] on div "Leadership Roles This section is an opportunity to showcase up to five leadersh…" at bounding box center [549, 291] width 469 height 50
click at [744, 277] on button "Leadership Roles" at bounding box center [562, 286] width 469 height 40
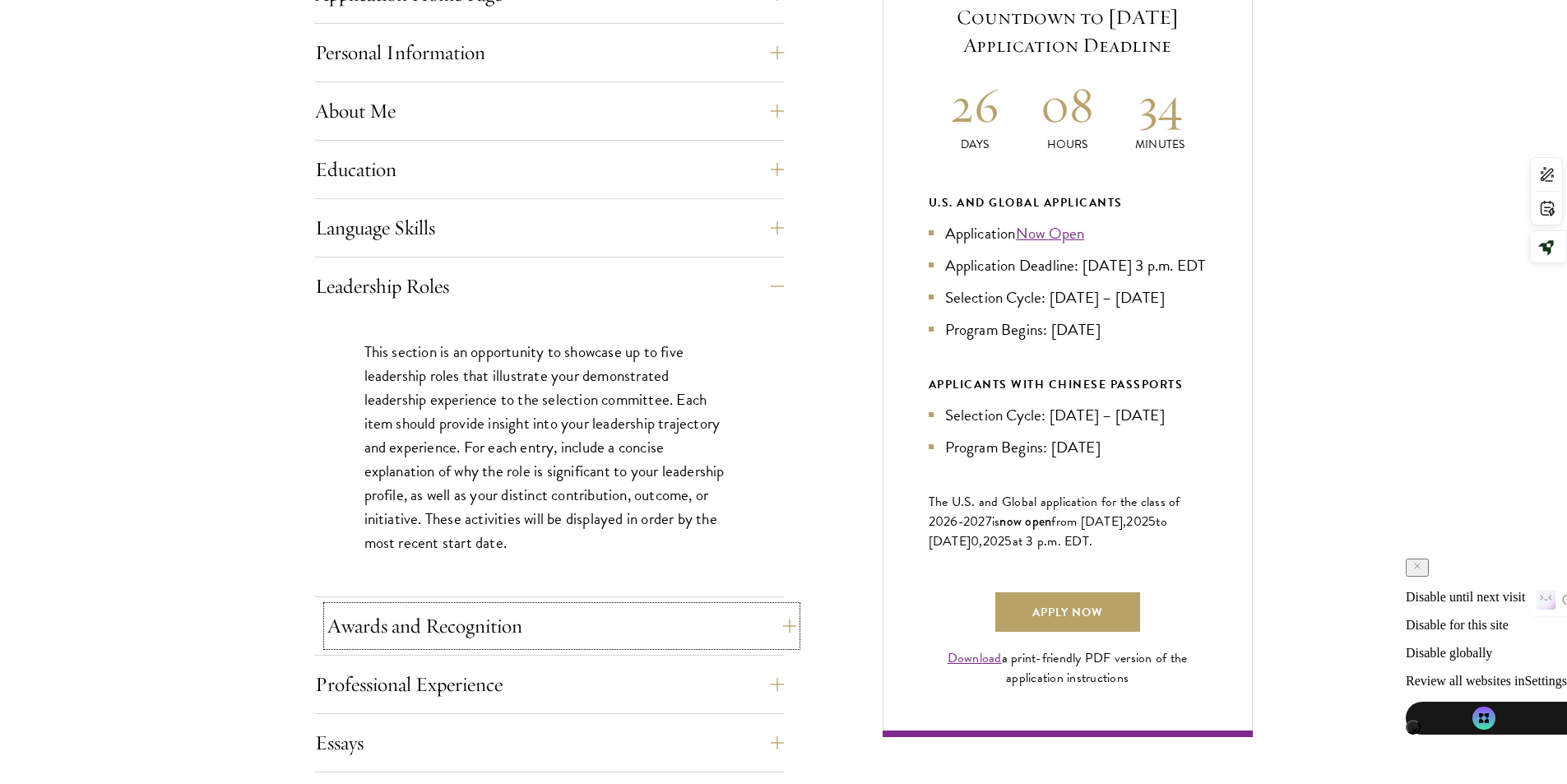
click at [724, 620] on button "Awards and Recognition" at bounding box center [562, 626] width 469 height 40
click at [724, 654] on div "This section is an opportunity to showcase up to five awards, scholarships, rec…" at bounding box center [549, 771] width 469 height 233
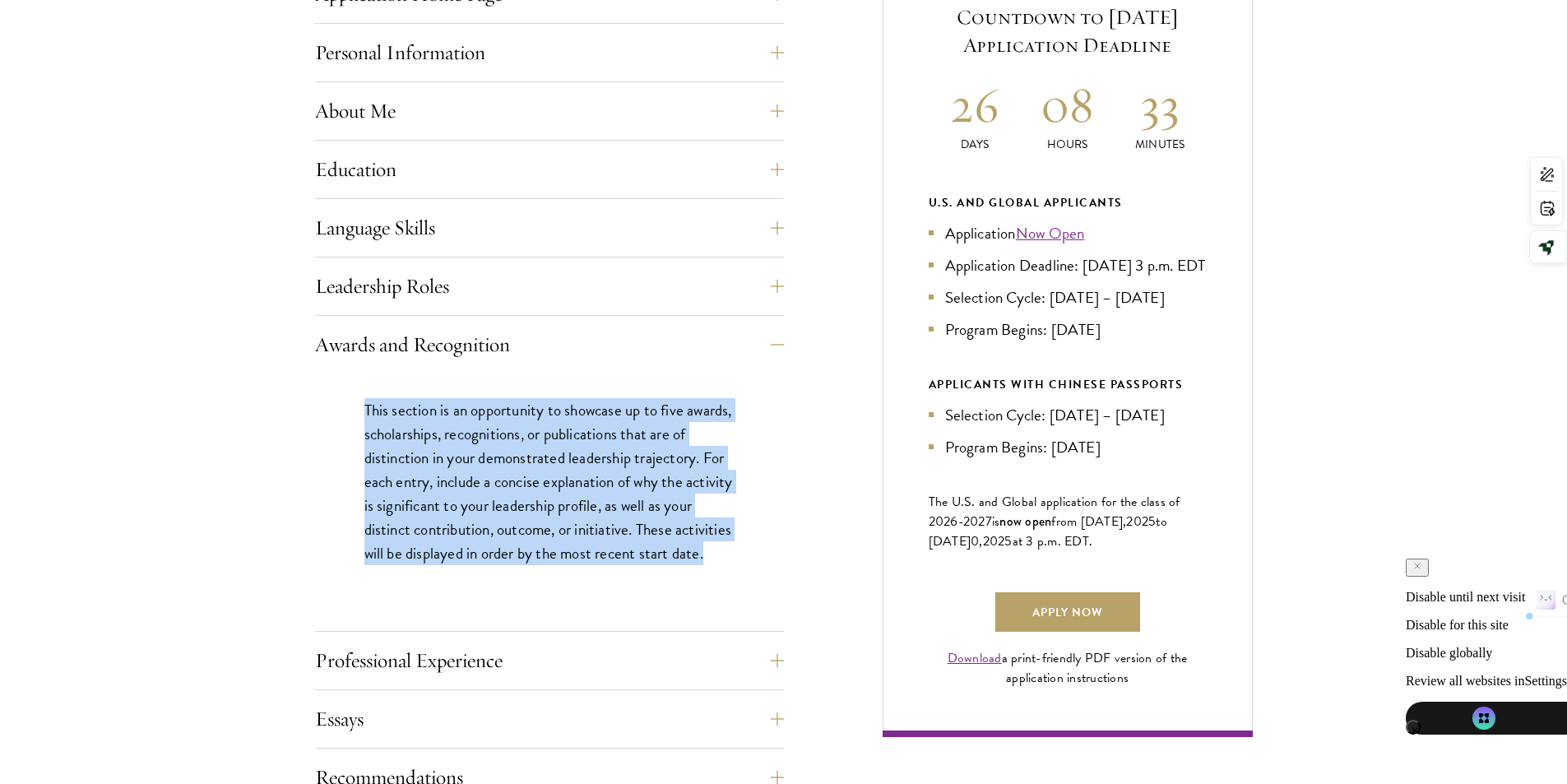
drag, startPoint x: 363, startPoint y: 408, endPoint x: 469, endPoint y: 579, distance: 201.2
click at [469, 579] on div "This section is an opportunity to showcase up to five awards, scholarships, rec…" at bounding box center [549, 490] width 469 height 233
click at [469, 565] on p "This section is an opportunity to showcase up to five awards, scholarships, rec…" at bounding box center [549, 481] width 370 height 167
copy p "This section is an opportunity to showcase up to five awards, scholarships, rec…"
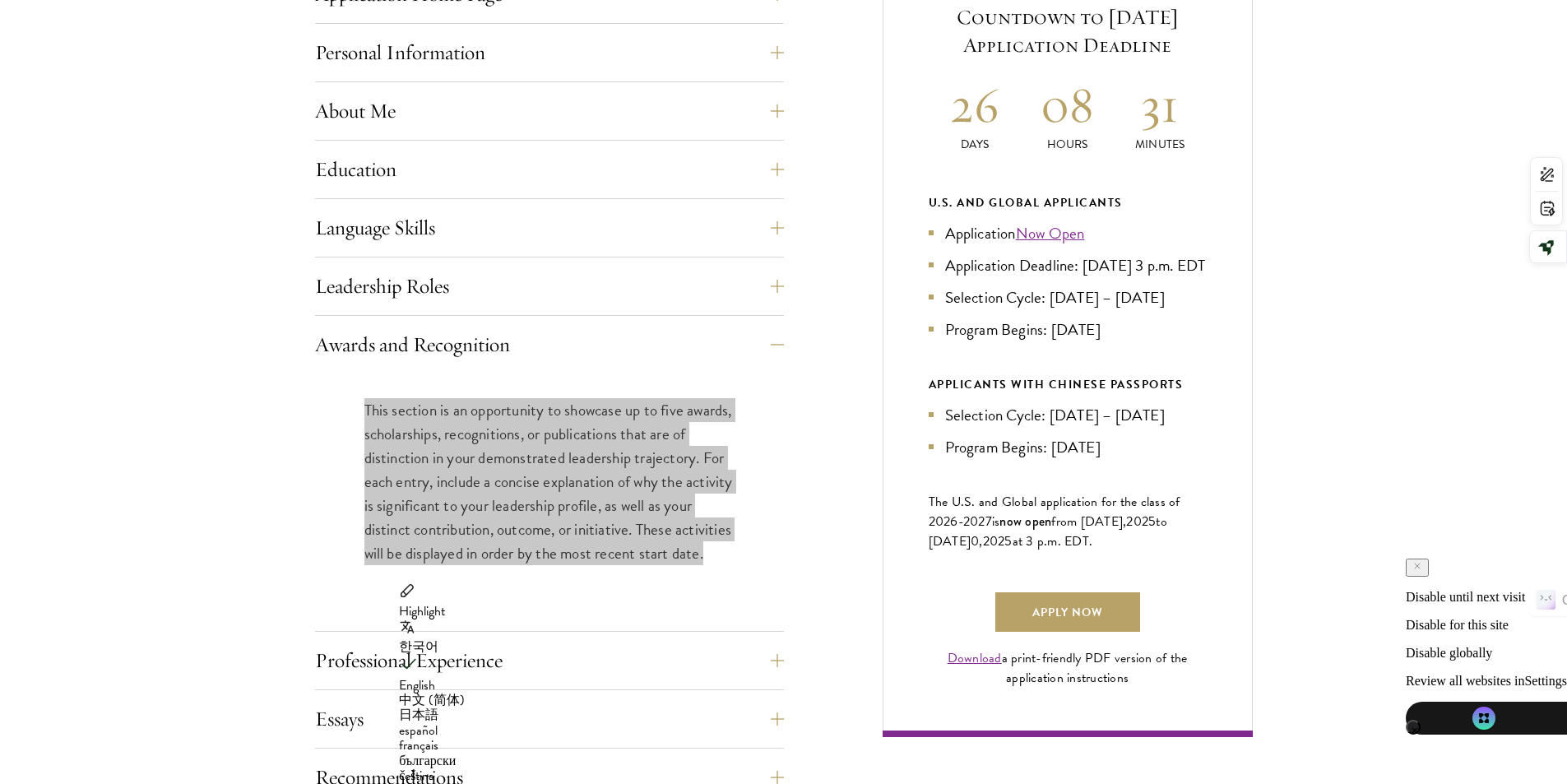
scroll to position [411, 0]
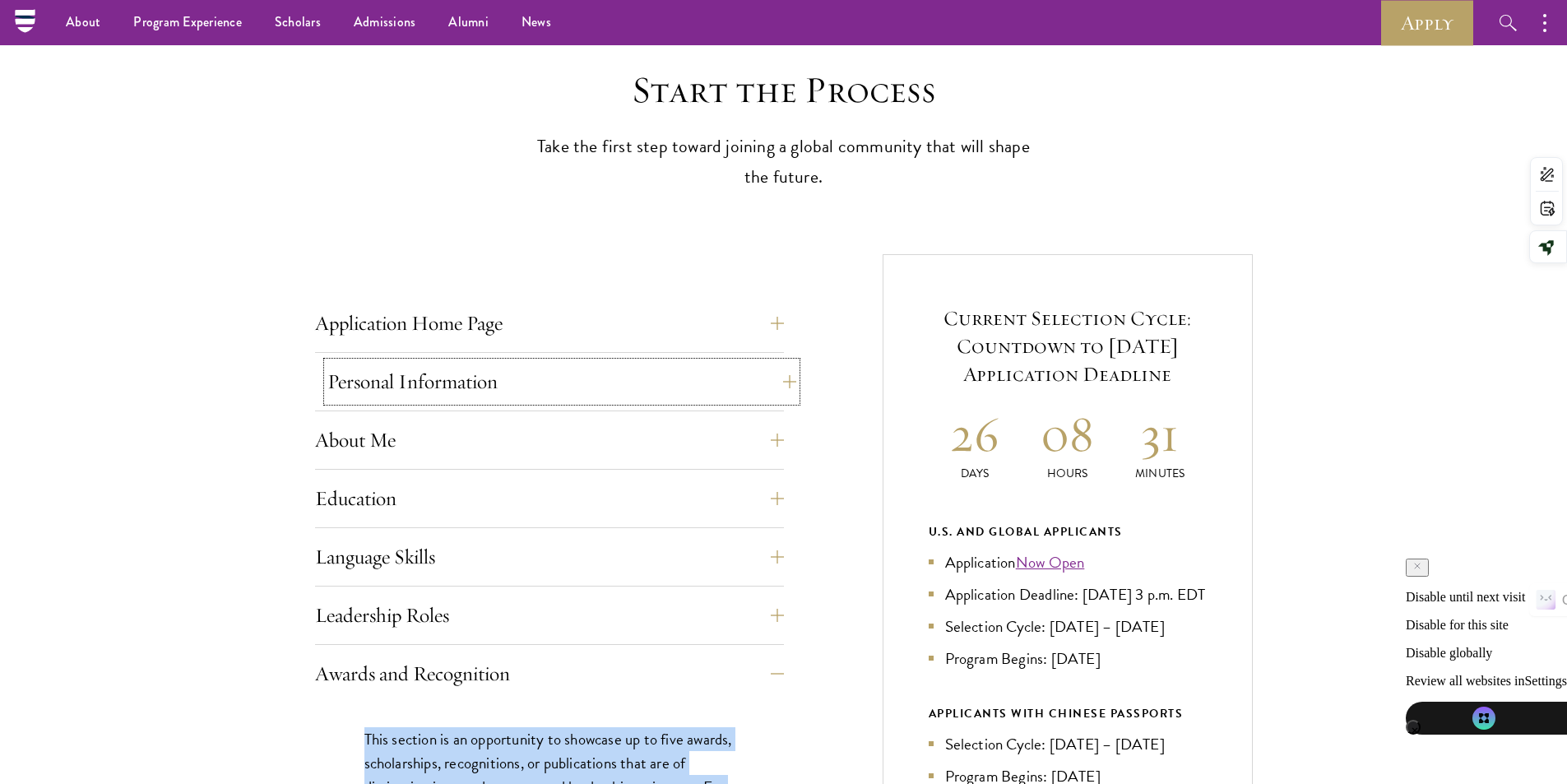
click at [739, 377] on button "Personal Information" at bounding box center [562, 382] width 469 height 40
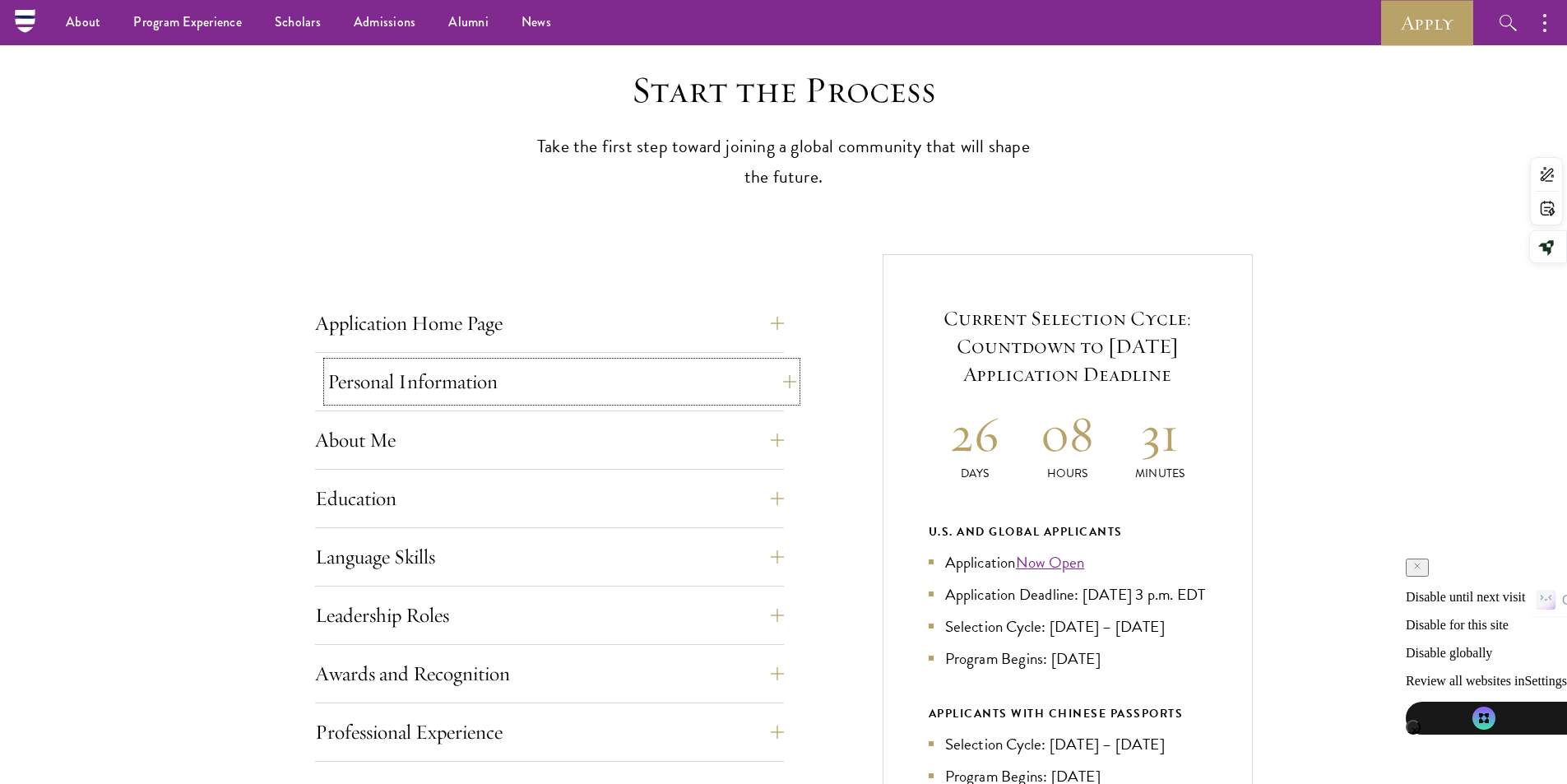
click at [753, 397] on button "Personal Information" at bounding box center [562, 382] width 469 height 40
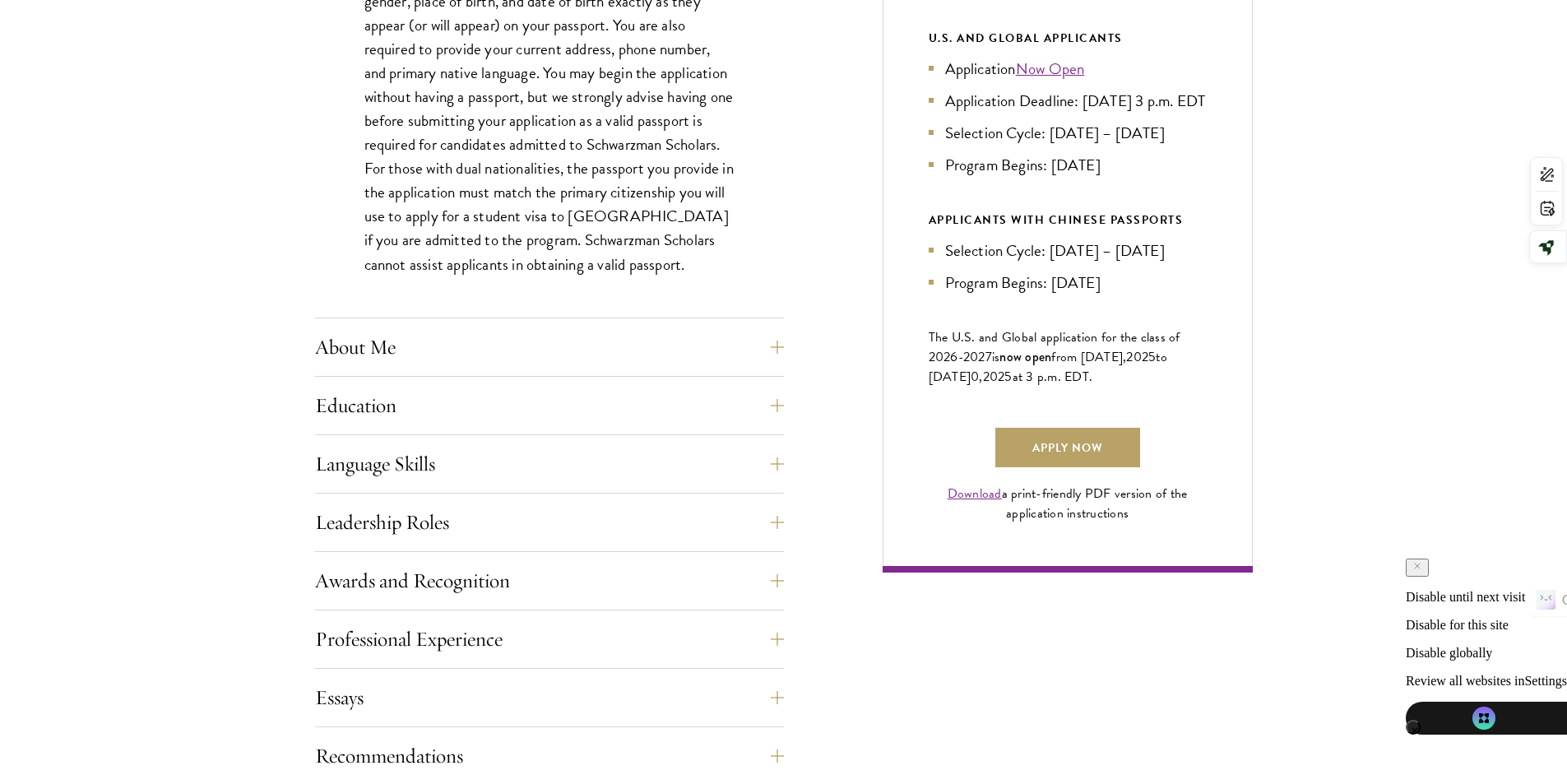
scroll to position [1152, 0]
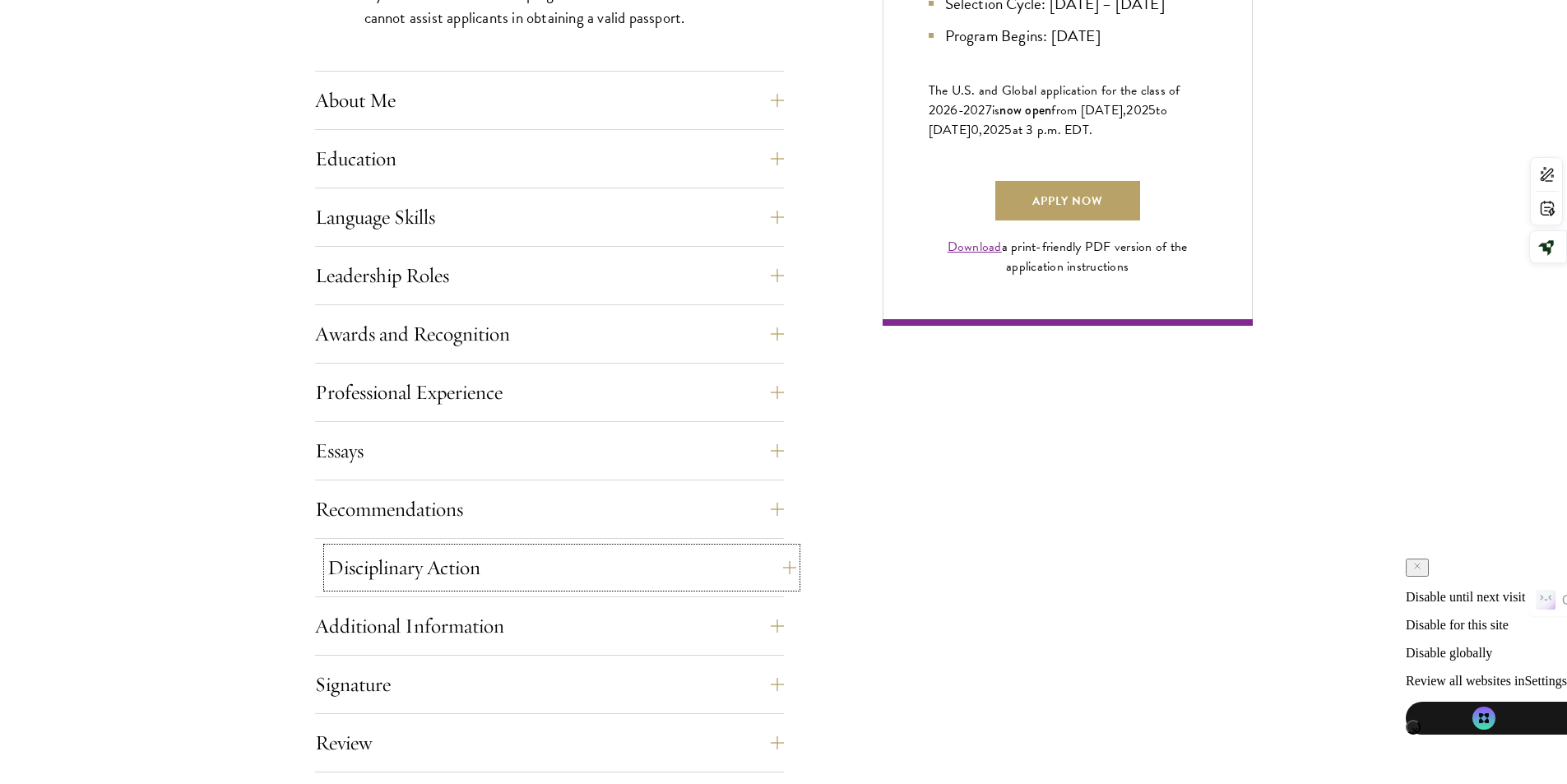
click at [783, 574] on button "Disciplinary Action" at bounding box center [562, 568] width 469 height 40
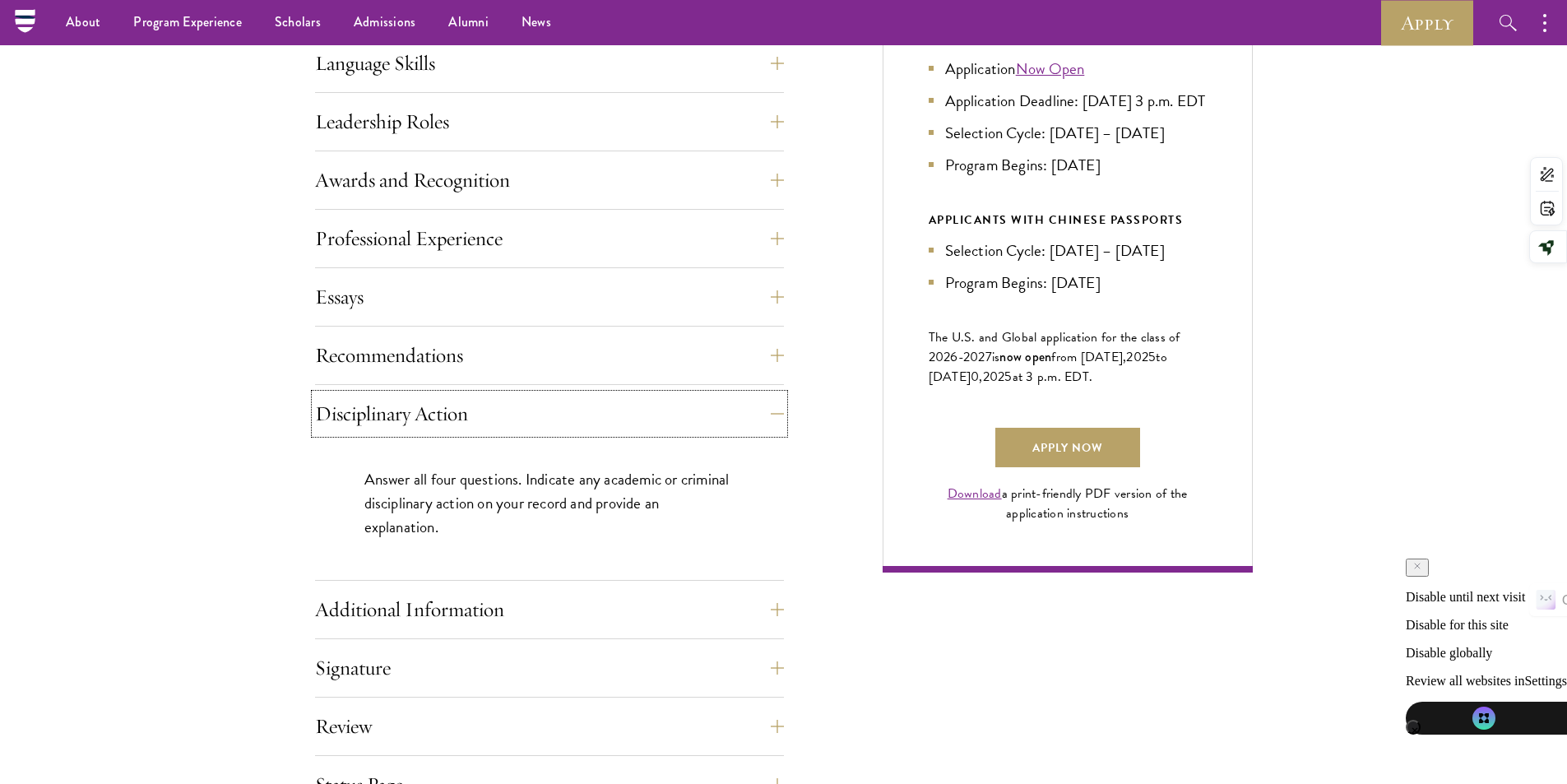
scroll to position [740, 0]
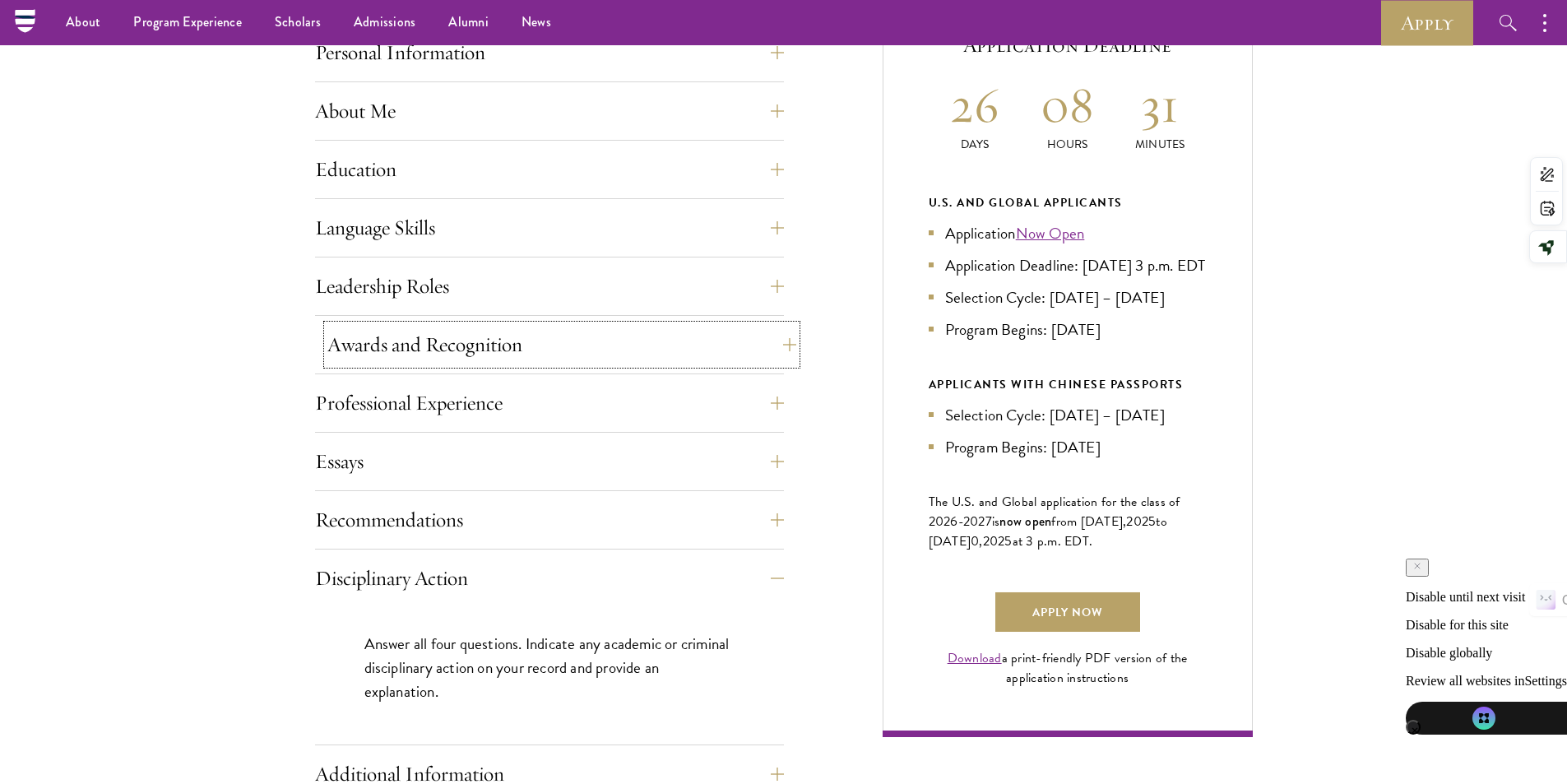
click at [757, 349] on button "Awards and Recognition" at bounding box center [562, 345] width 469 height 40
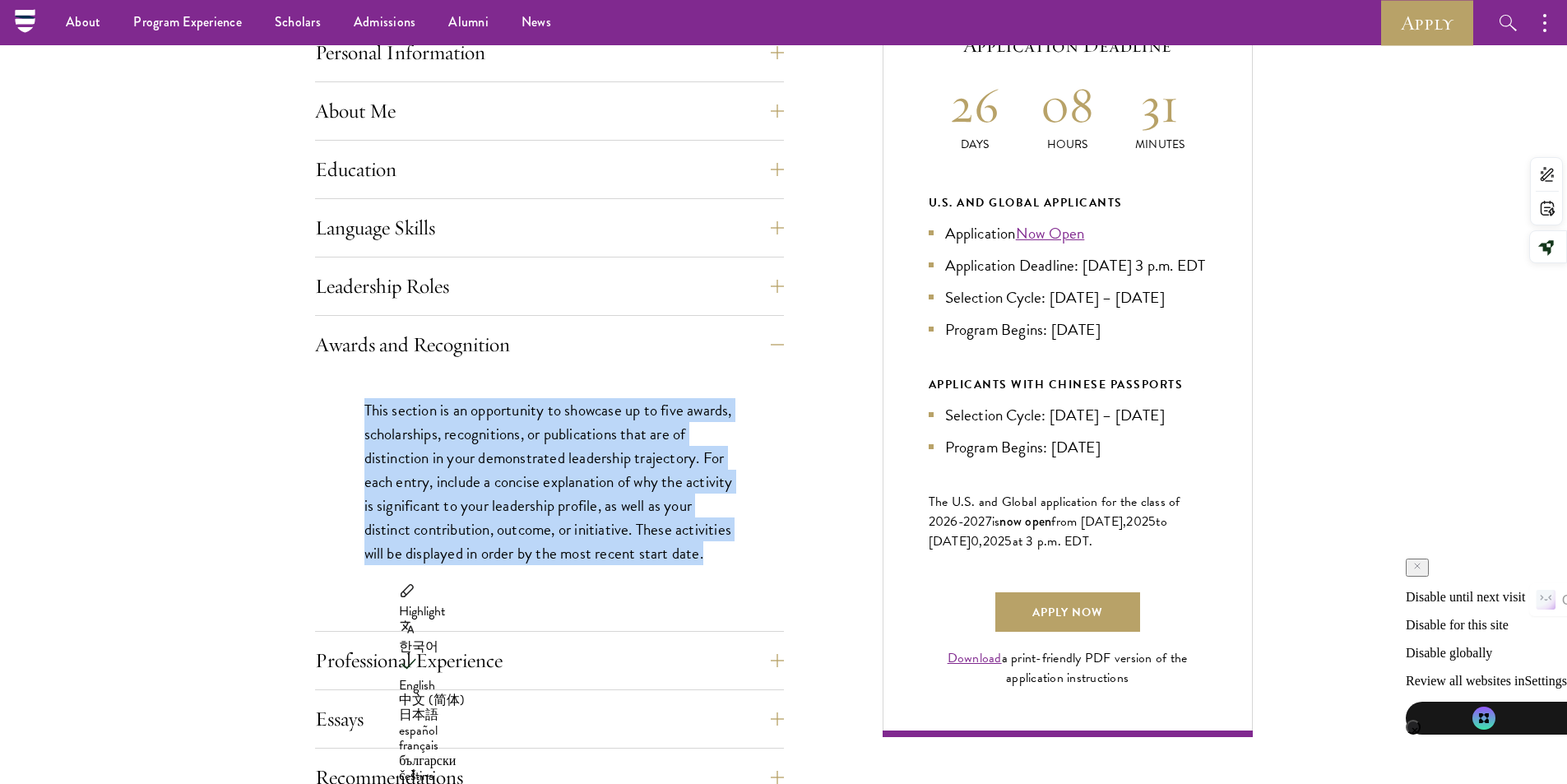
copy p "This section is an opportunity to showcase up to five awards, scholarships, rec…"
click at [1035, 632] on link "Apply Now" at bounding box center [1068, 612] width 145 height 40
